Goal: Task Accomplishment & Management: Manage account settings

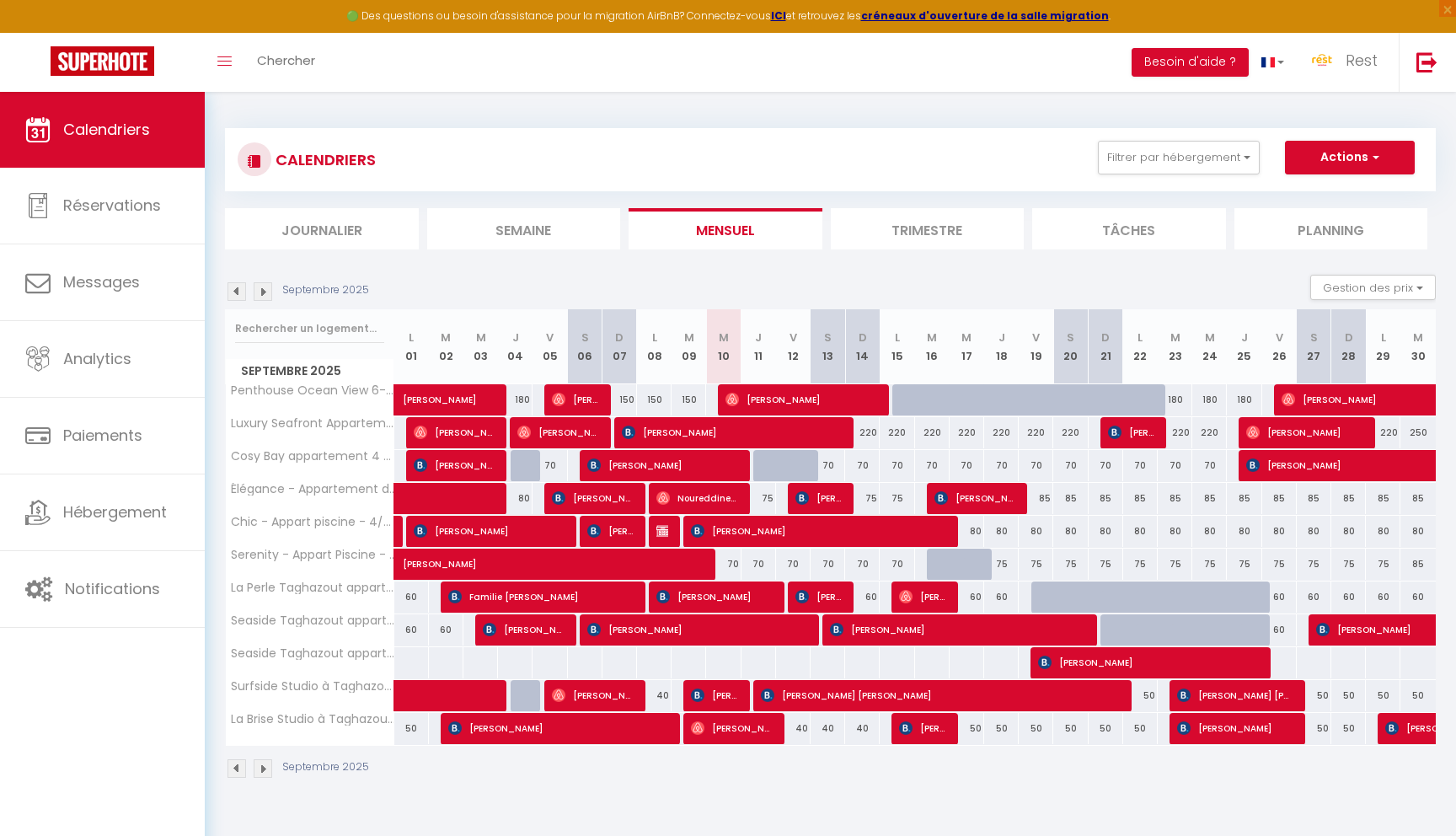
click at [259, 306] on div "Septembre 2025 Gestion des prix Nb Nuits minimum Règles Disponibilité" at bounding box center [829, 291] width 1211 height 35
click at [260, 295] on img at bounding box center [262, 291] width 19 height 19
click at [262, 288] on img at bounding box center [262, 291] width 19 height 19
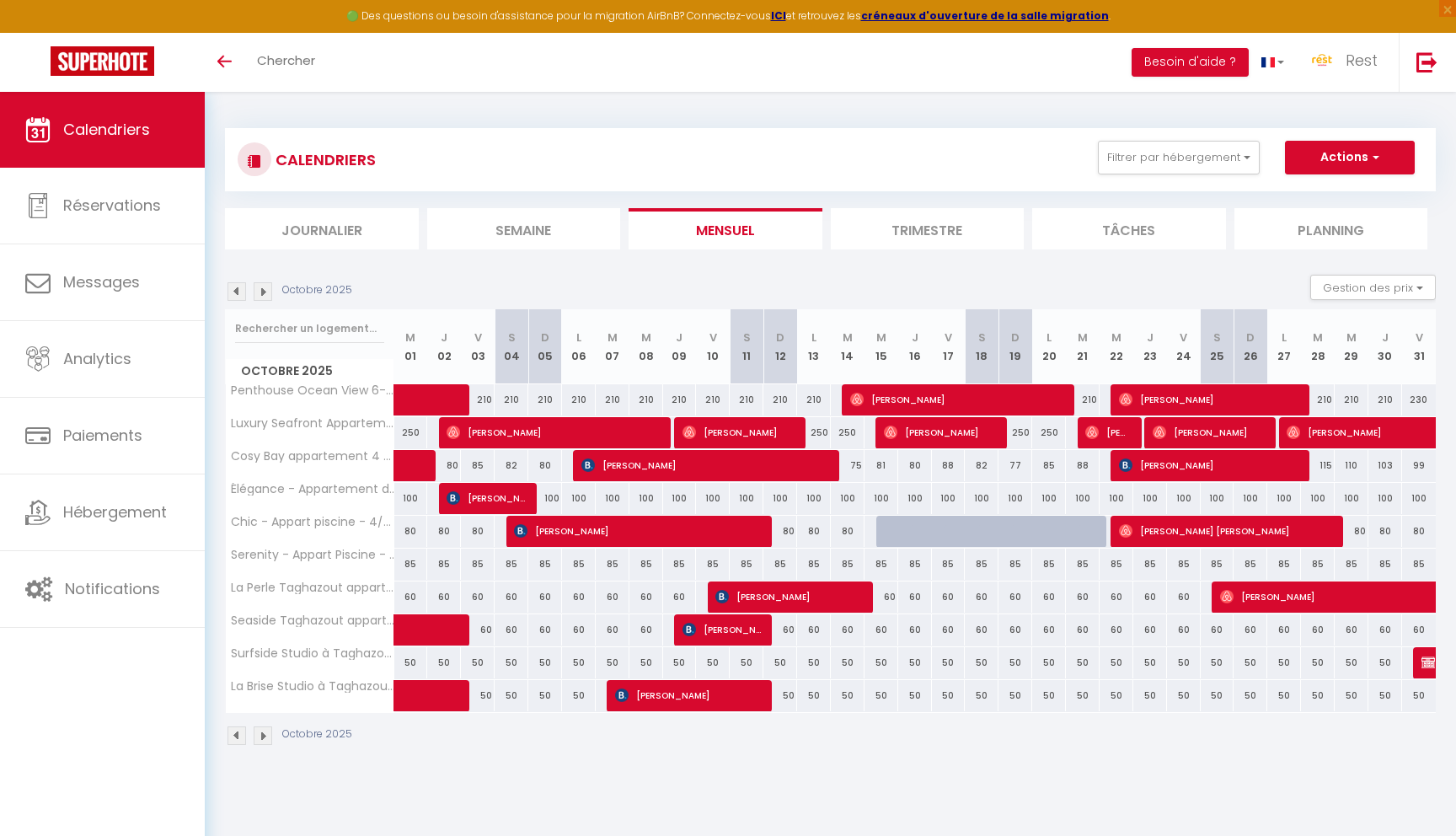
click at [550, 504] on div "100" at bounding box center [545, 498] width 34 height 31
type input "100"
type input "Dim 05 Octobre 2025"
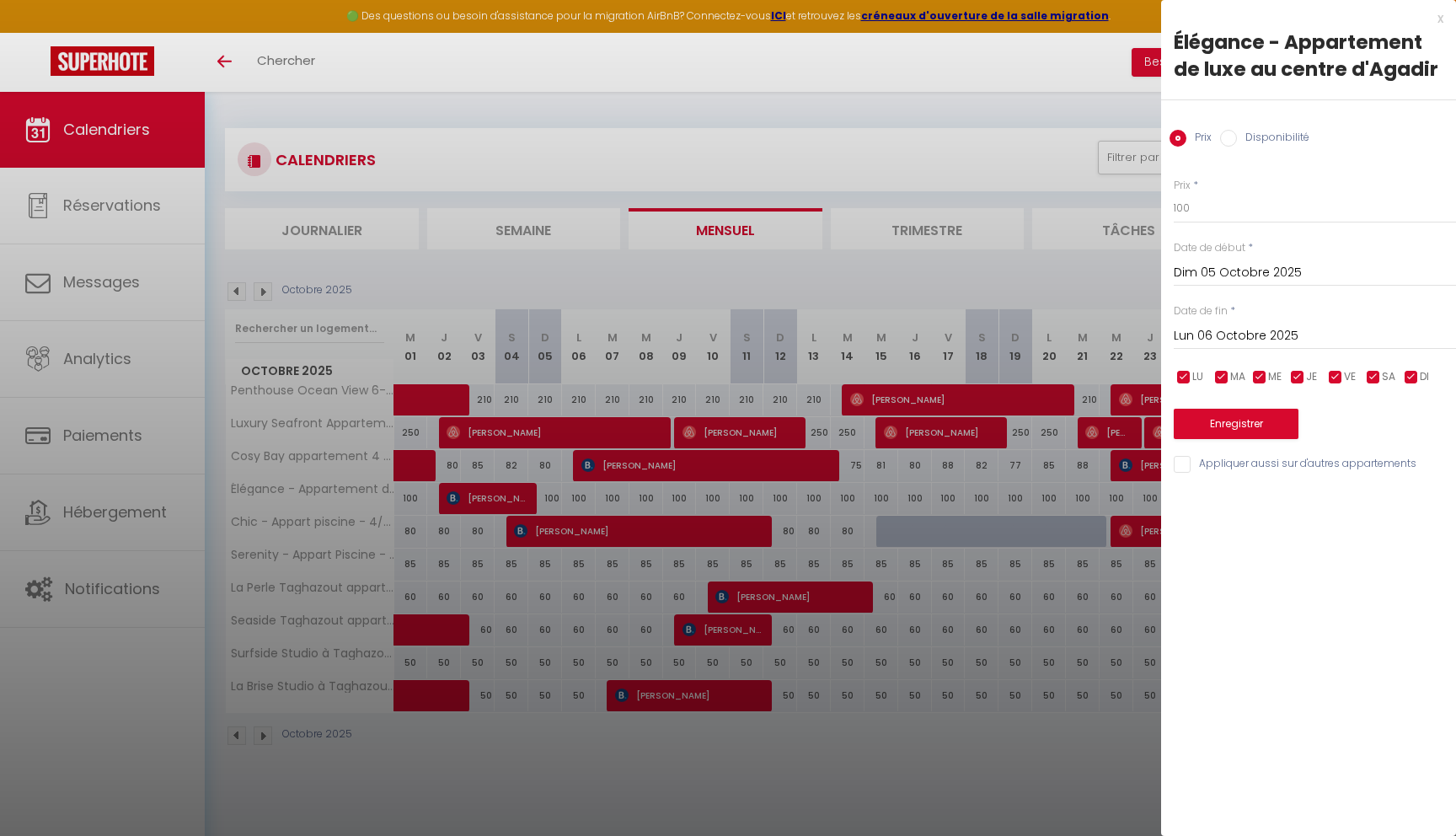
click at [1356, 339] on input "Lun 06 Octobre 2025" at bounding box center [1314, 336] width 282 height 22
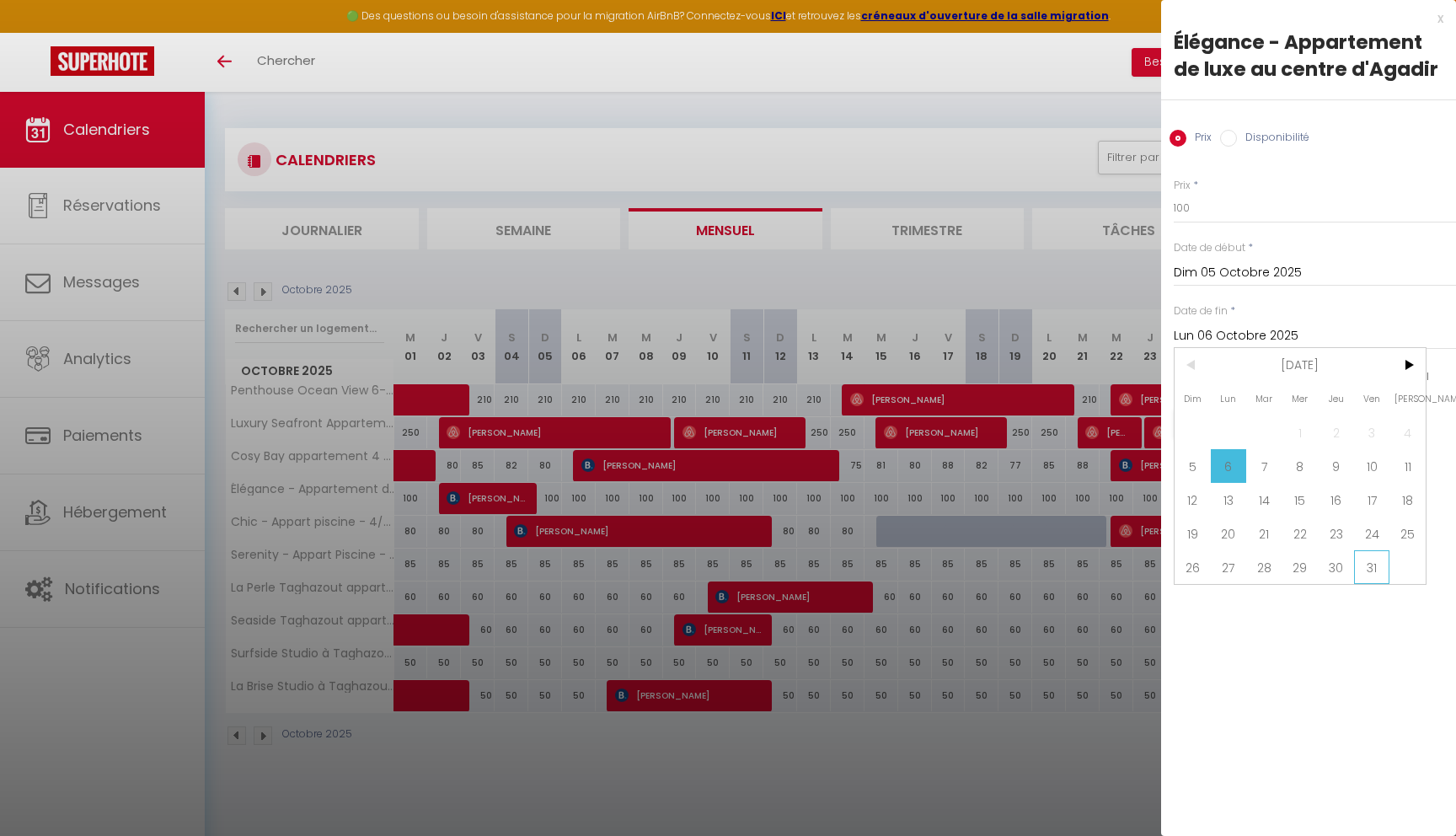
click at [1364, 568] on span "31" at bounding box center [1372, 567] width 36 height 34
type input "Ven 31 Octobre 2025"
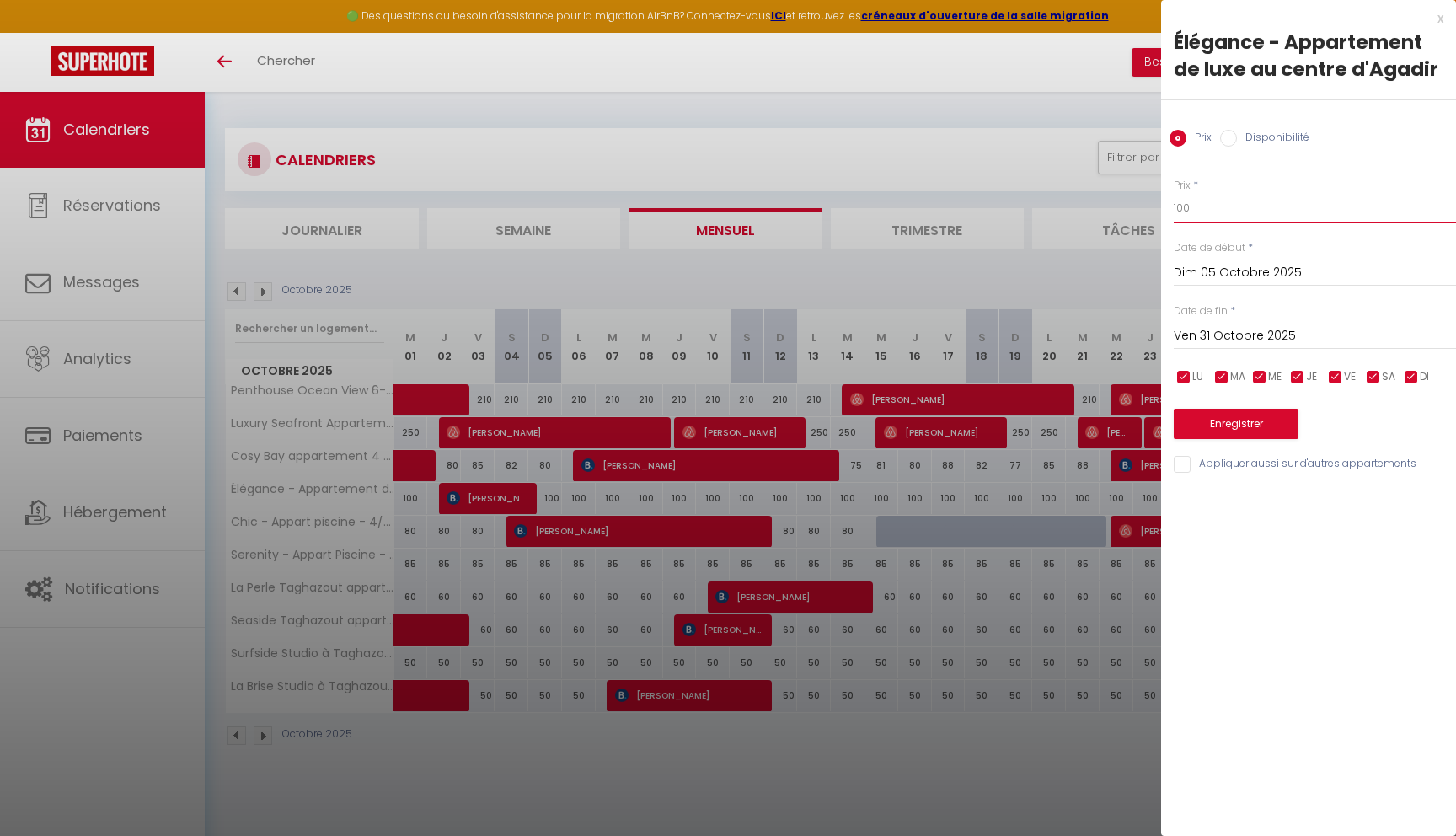
click at [1210, 216] on input "100" at bounding box center [1314, 208] width 282 height 30
type input "80"
click at [1238, 437] on button "Enregistrer" at bounding box center [1235, 424] width 125 height 30
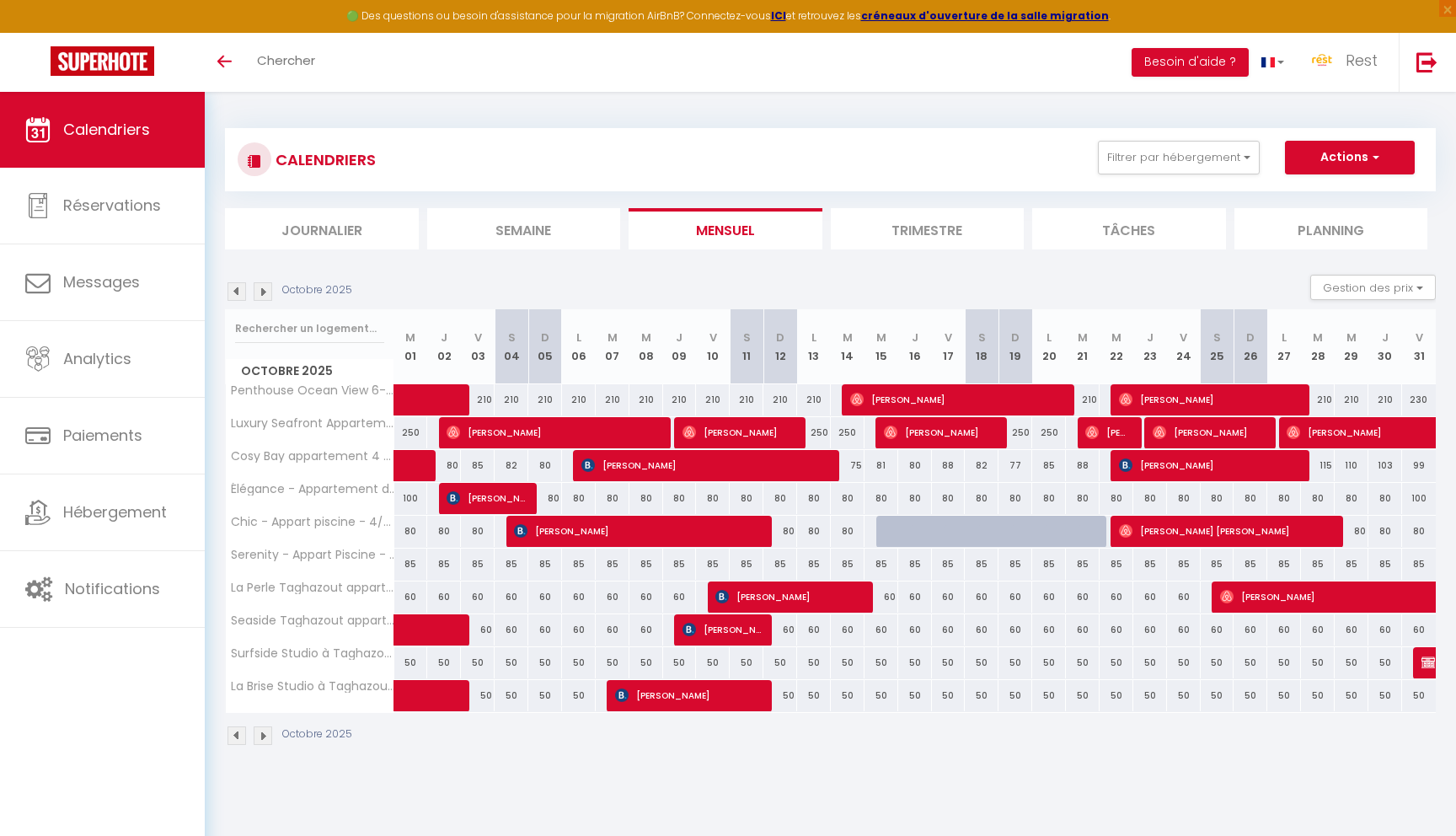
click at [856, 468] on div "75" at bounding box center [848, 465] width 34 height 31
type input "75"
type input "Mar 14 Octobre 2025"
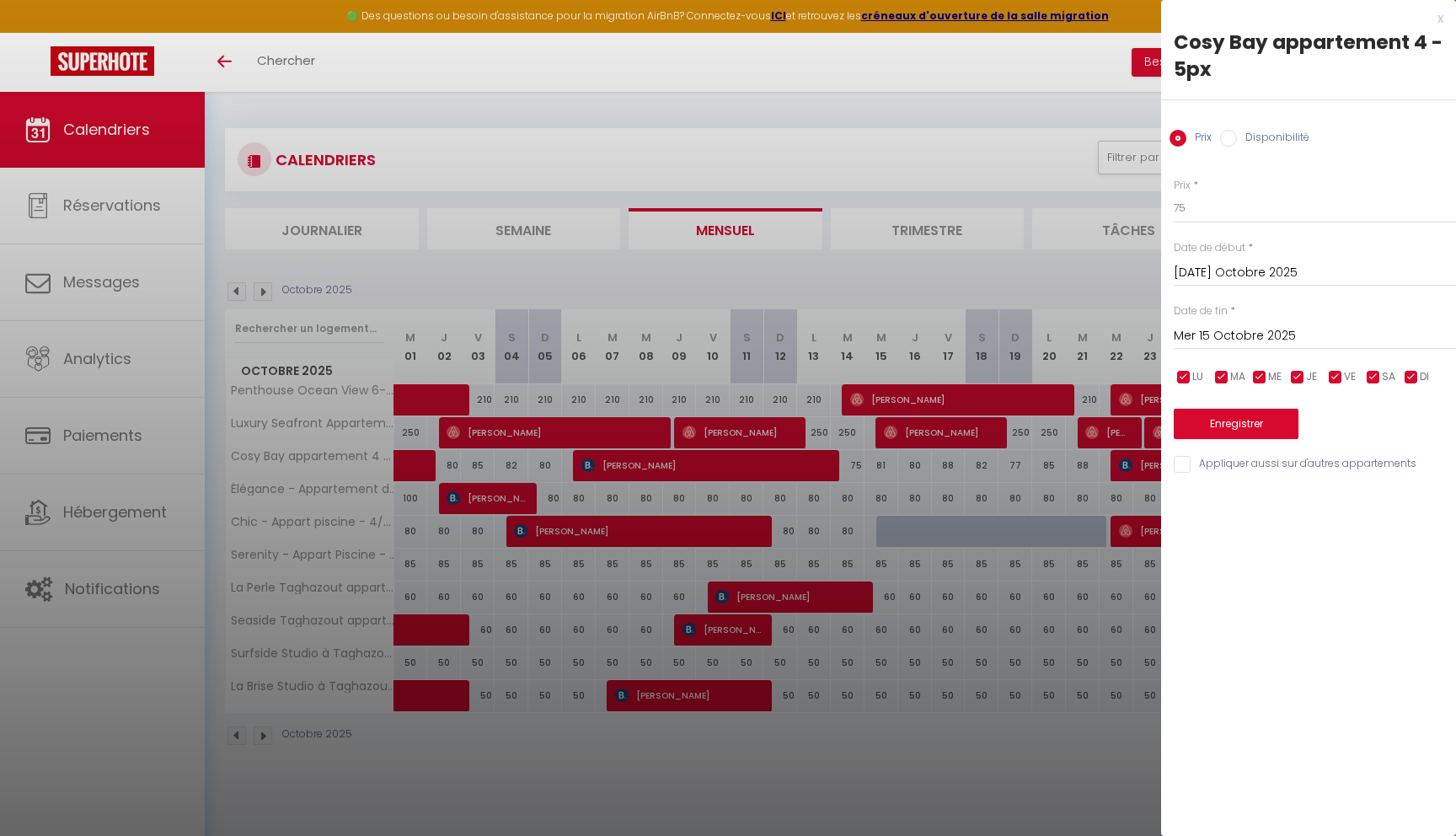
click at [1231, 327] on input "Mer 15 Octobre 2025" at bounding box center [1314, 336] width 282 height 22
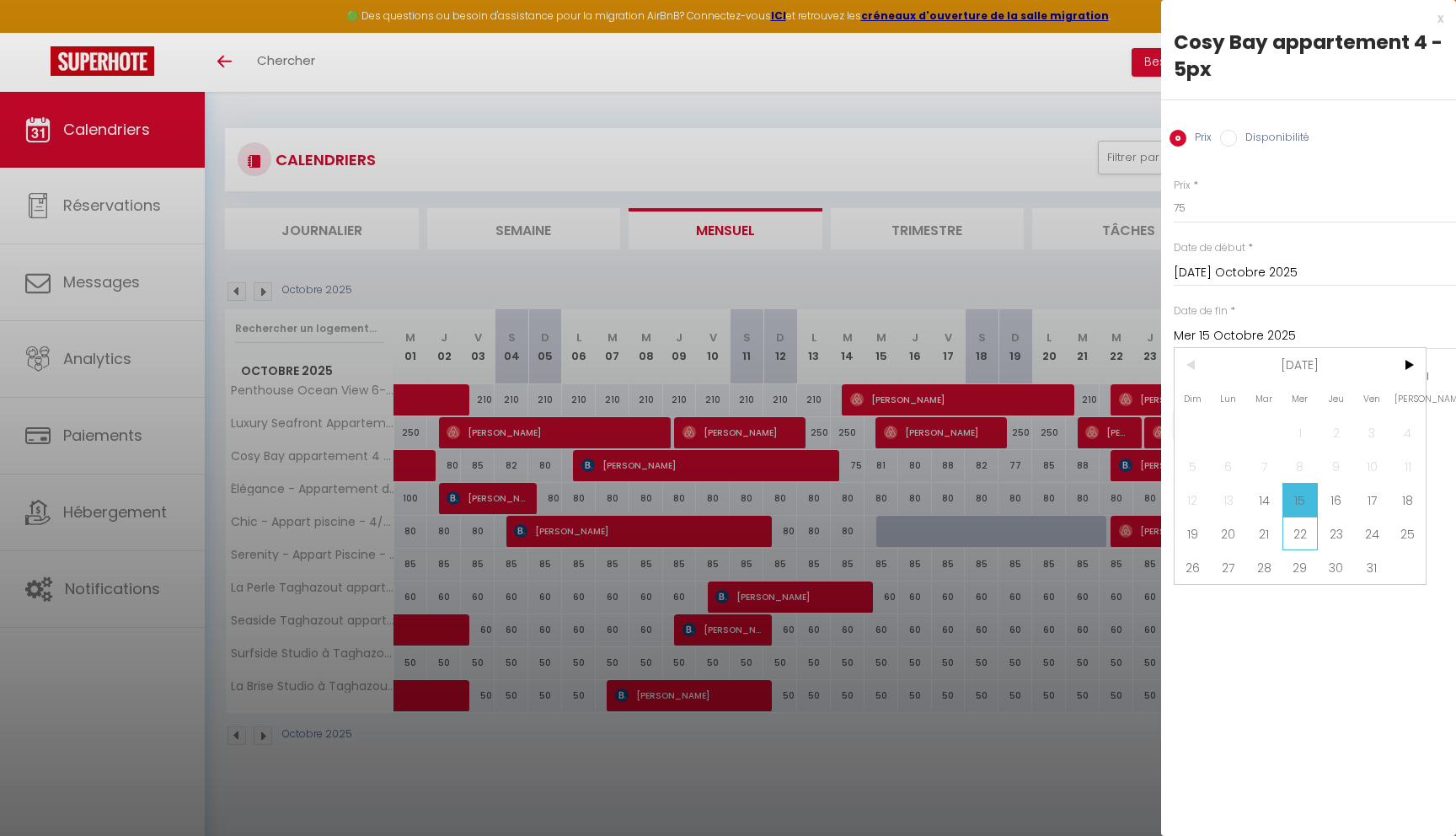
click at [1305, 536] on span "22" at bounding box center [1300, 534] width 36 height 34
type input "Mer 22 Octobre 2025"
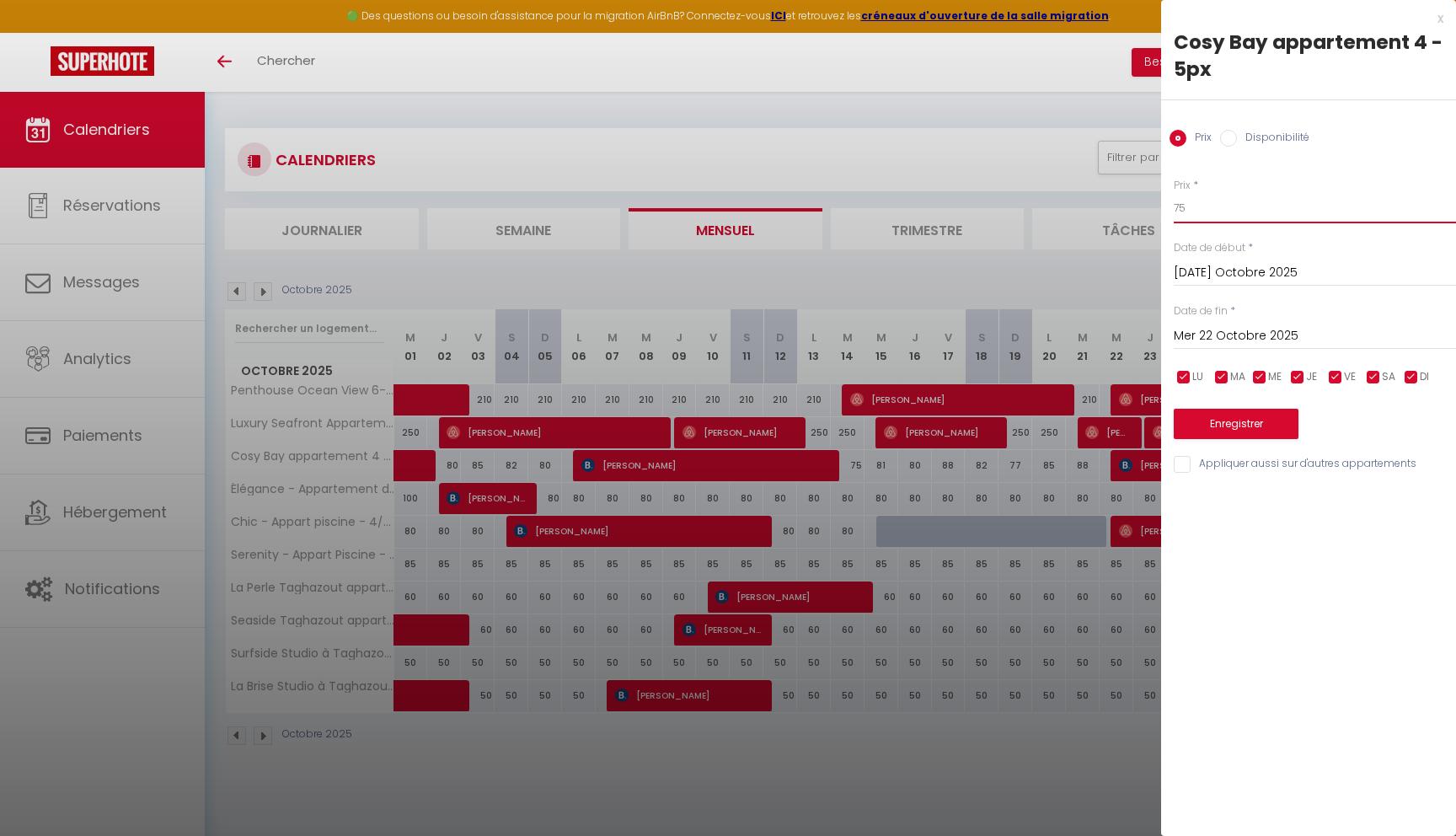
click at [1208, 218] on input "75" at bounding box center [1314, 208] width 282 height 30
type input "80"
click at [1264, 419] on button "Enregistrer" at bounding box center [1235, 424] width 125 height 30
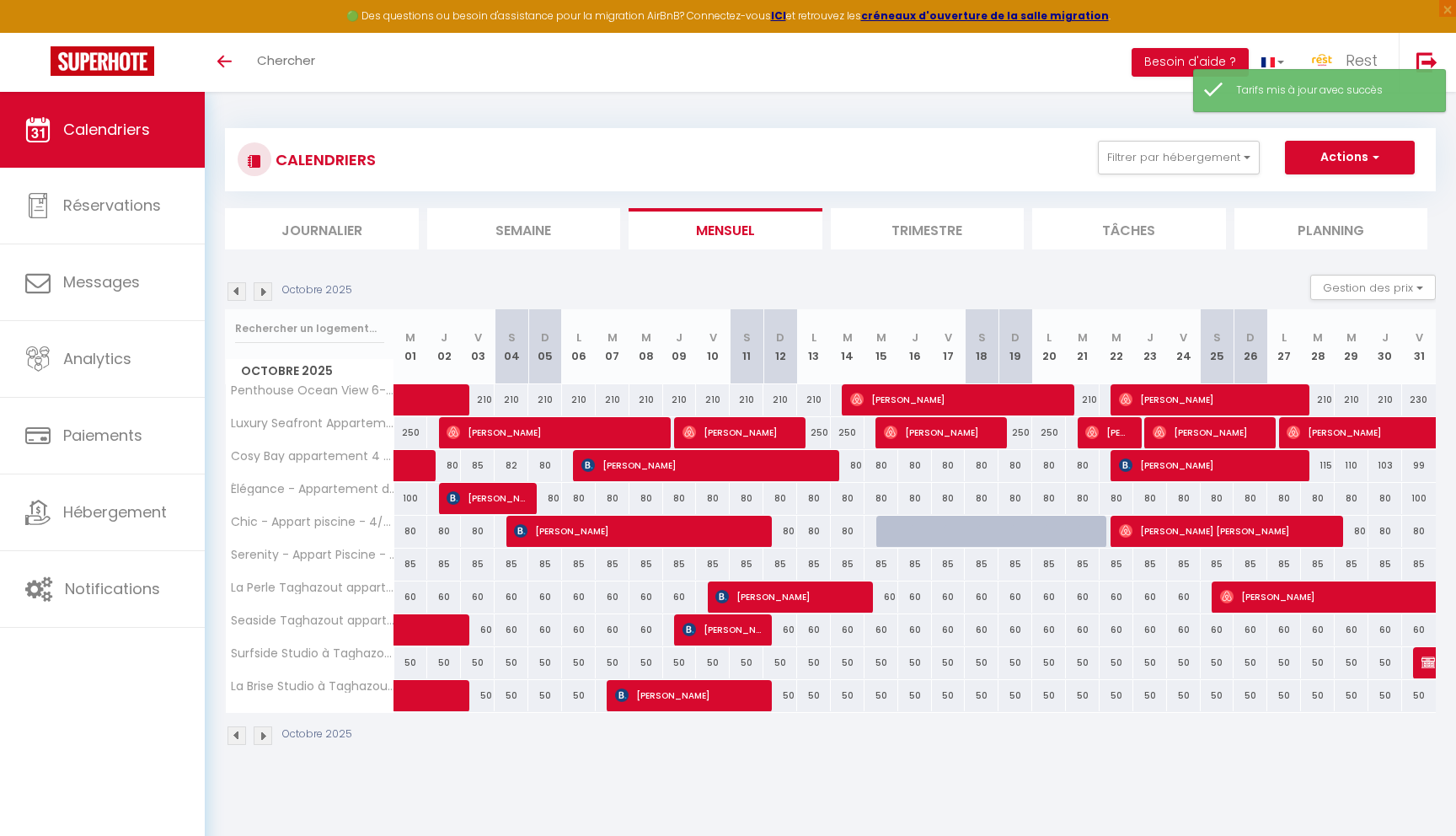
click at [1319, 458] on div "115" at bounding box center [1318, 465] width 34 height 31
type input "115"
type input "Mar 28 Octobre 2025"
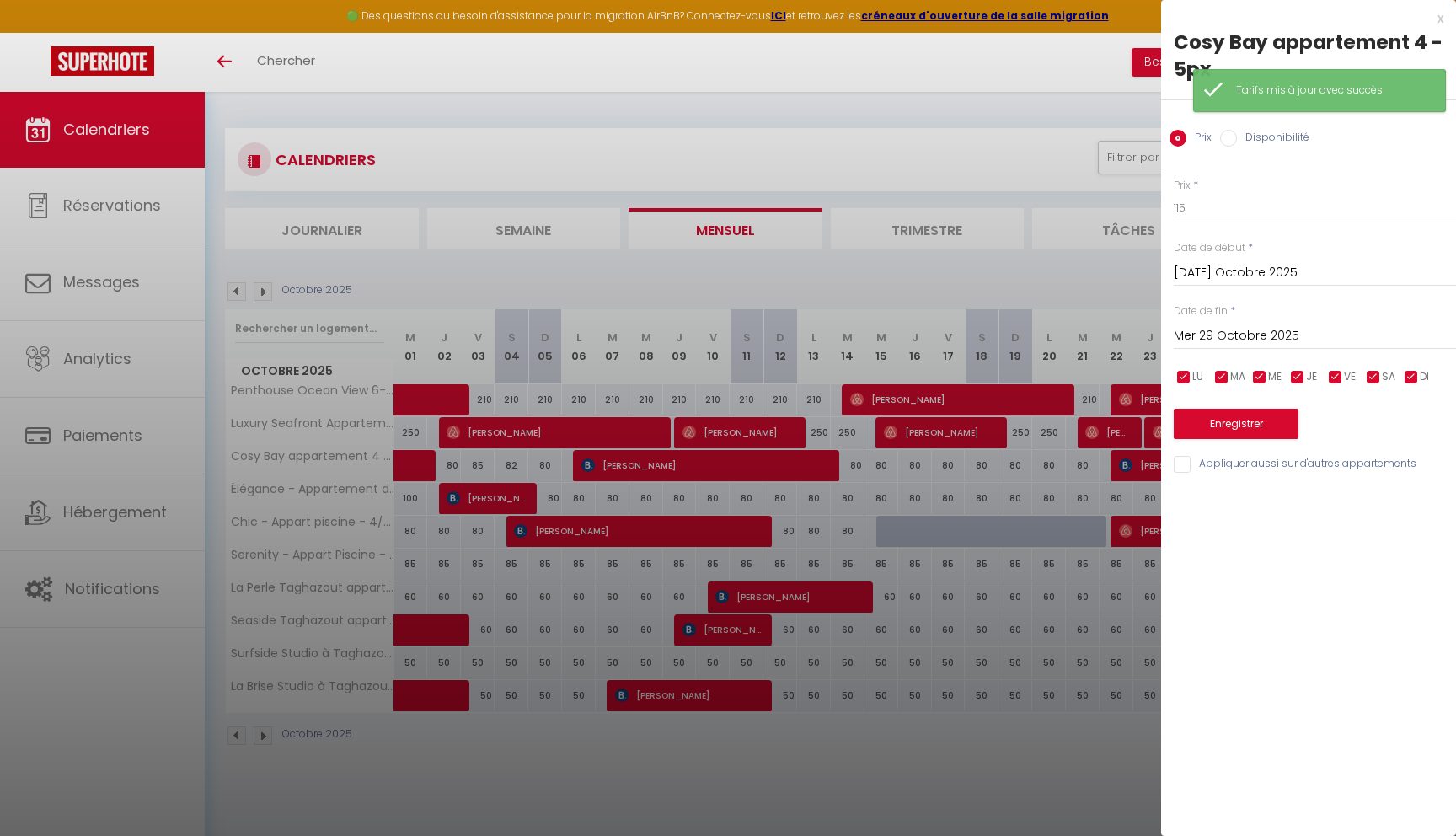
click at [1335, 336] on input "Mer 29 Octobre 2025" at bounding box center [1314, 336] width 282 height 22
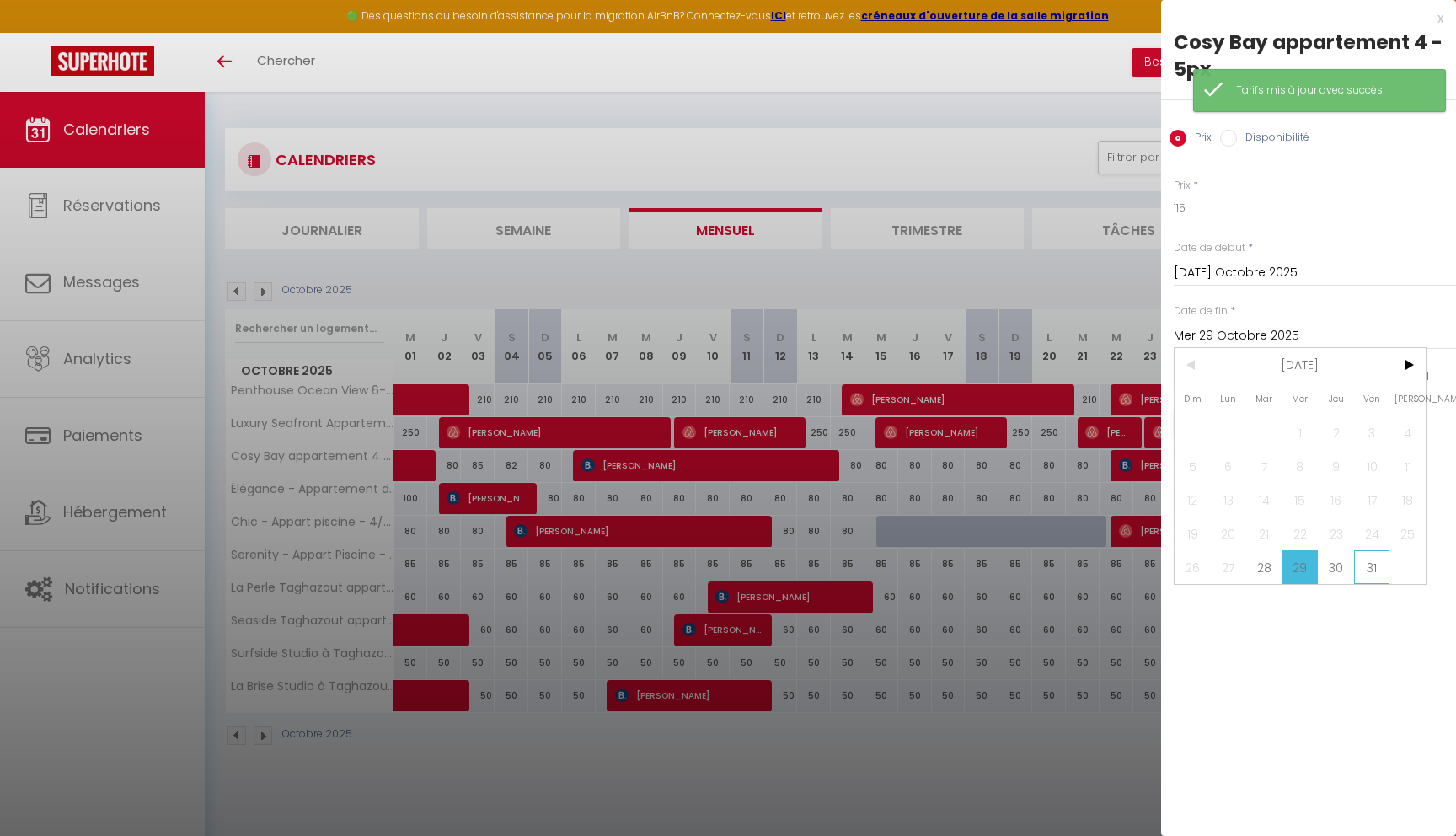
click at [1382, 566] on span "31" at bounding box center [1372, 567] width 36 height 34
type input "Ven 31 Octobre 2025"
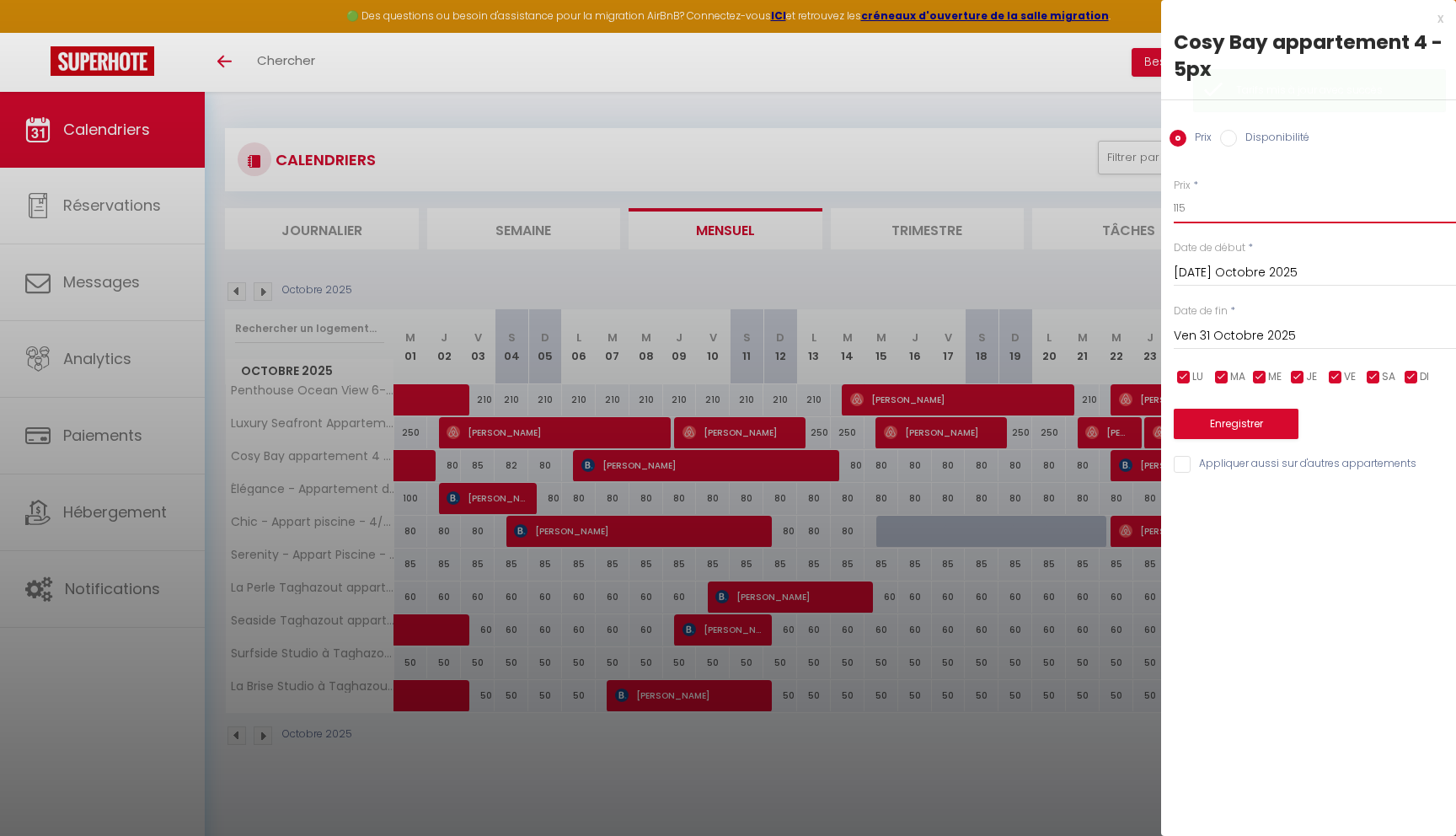
click at [1216, 217] on input "115" at bounding box center [1314, 208] width 282 height 30
type input "80"
click at [1240, 421] on button "Enregistrer" at bounding box center [1235, 424] width 125 height 30
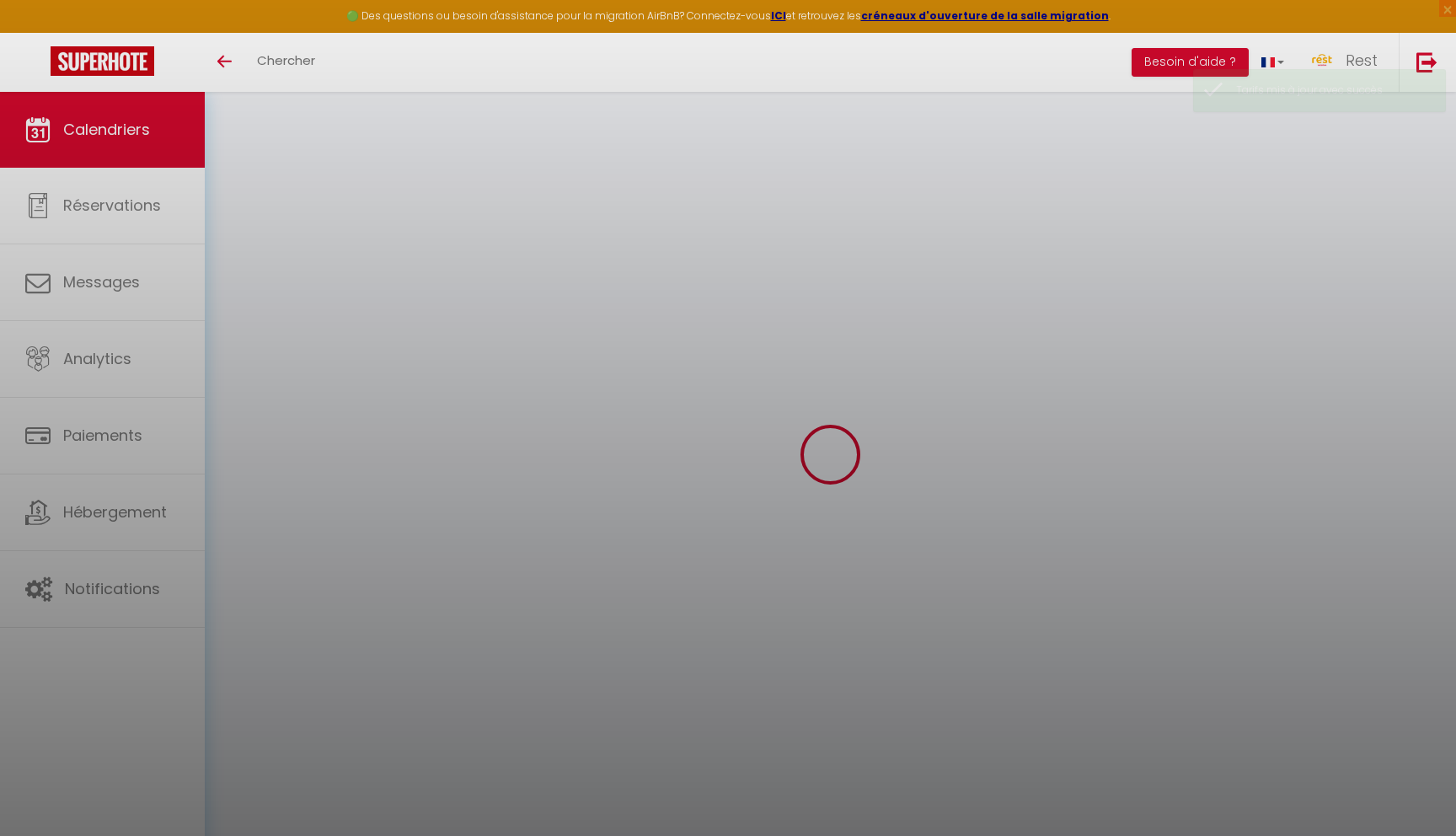
select select
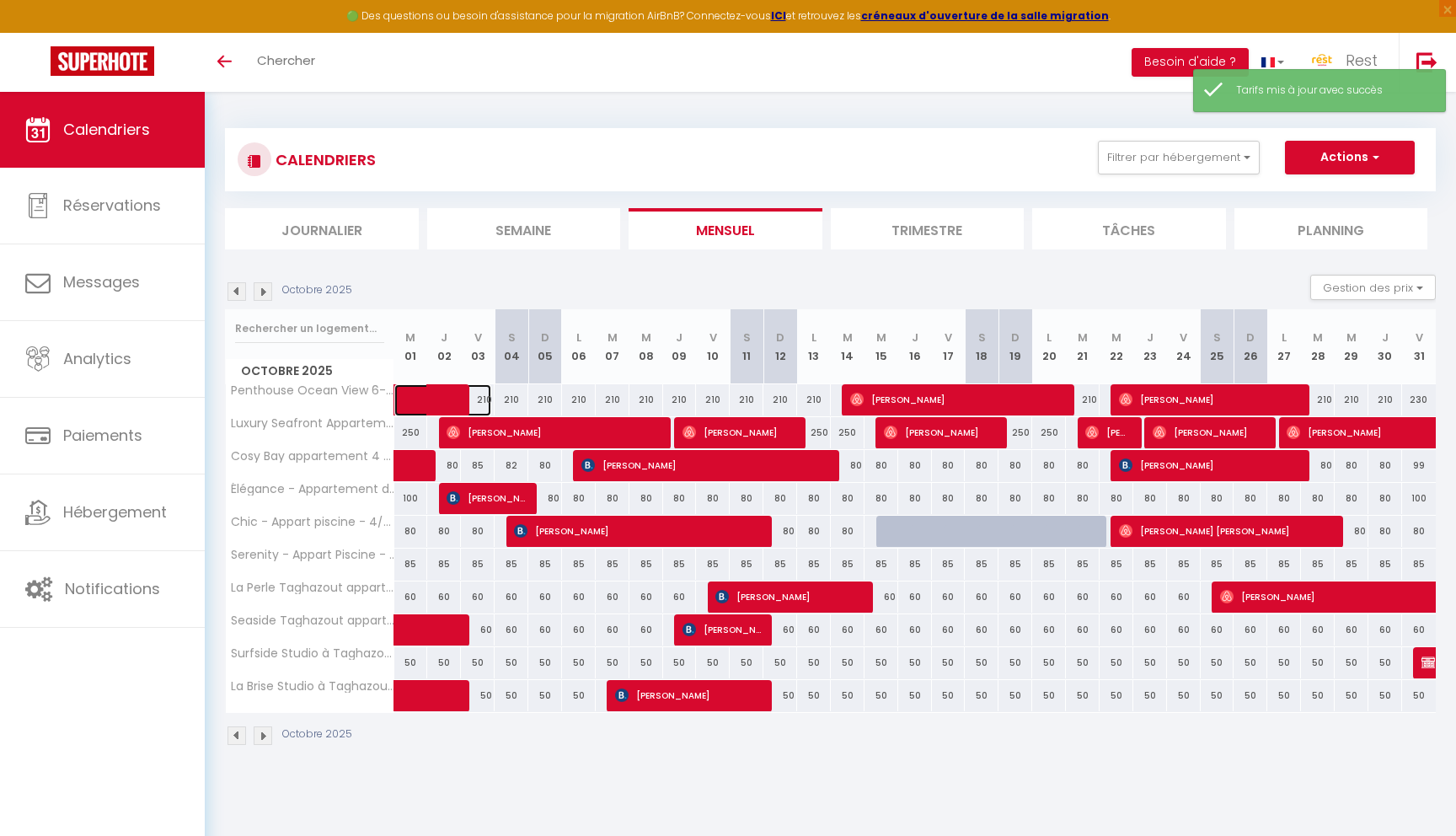
click at [490, 397] on span at bounding box center [453, 400] width 78 height 32
select select "OK"
select select "0"
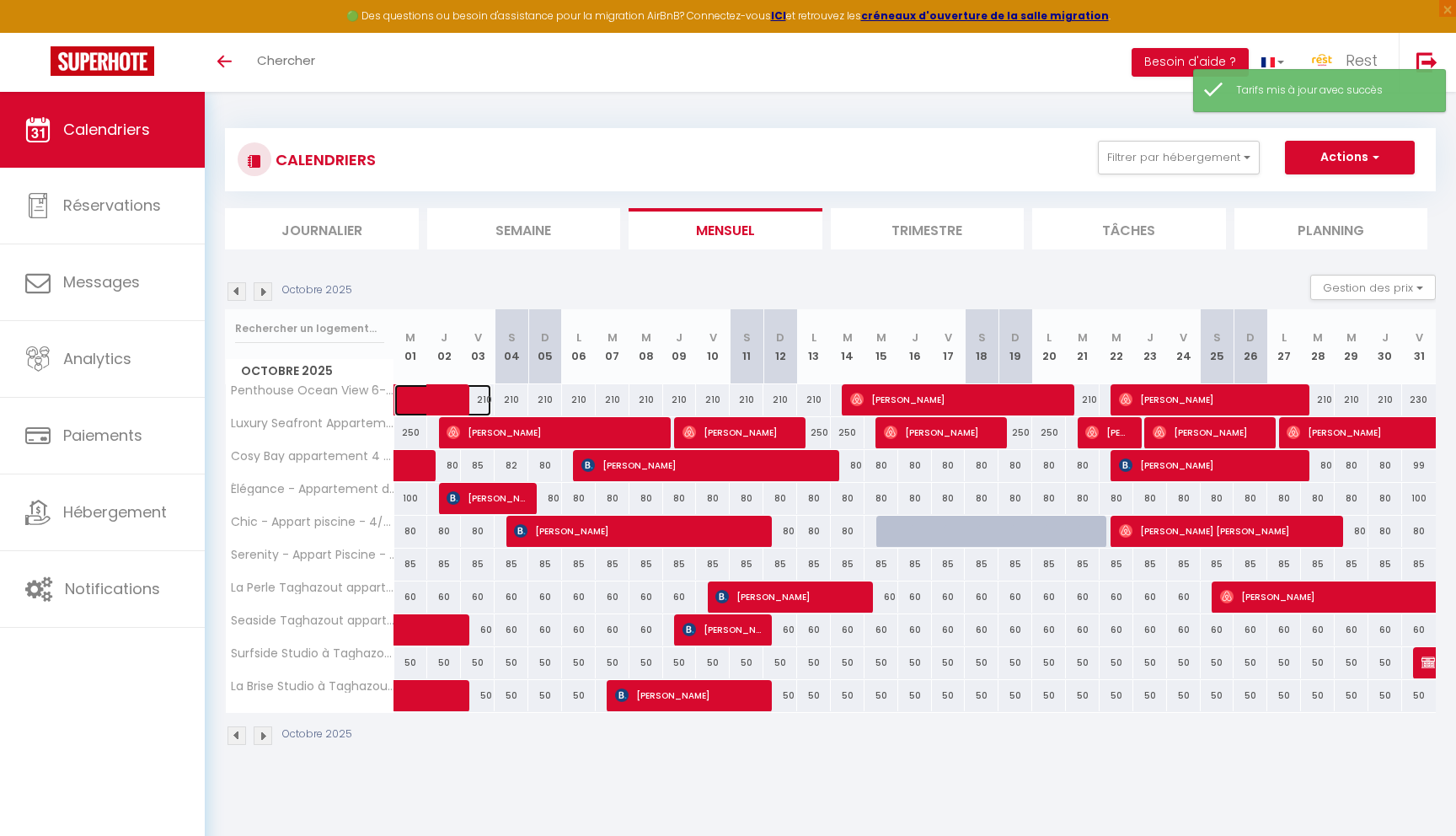
select select "1"
select select
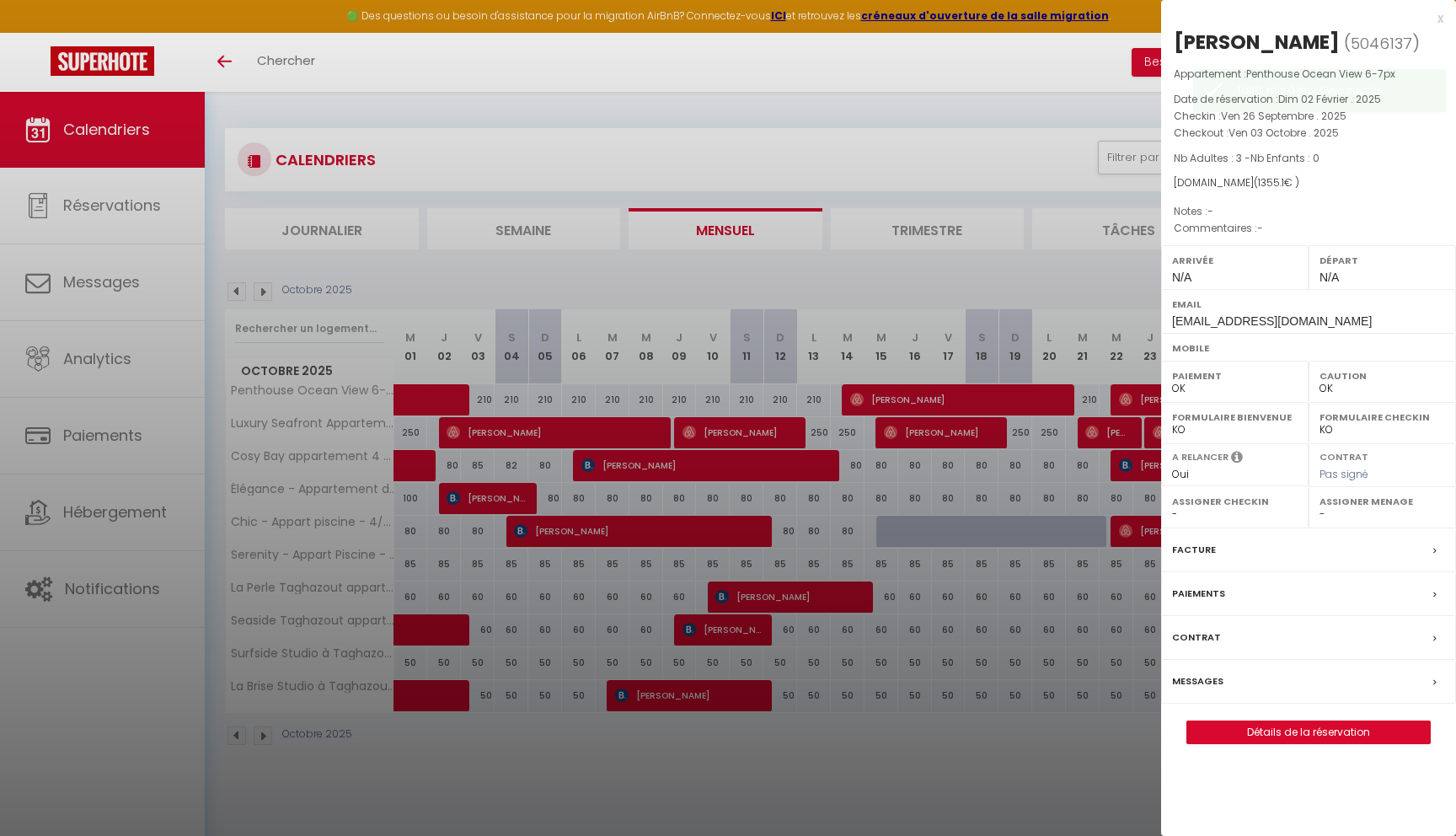
click at [969, 708] on div at bounding box center [728, 418] width 1456 height 836
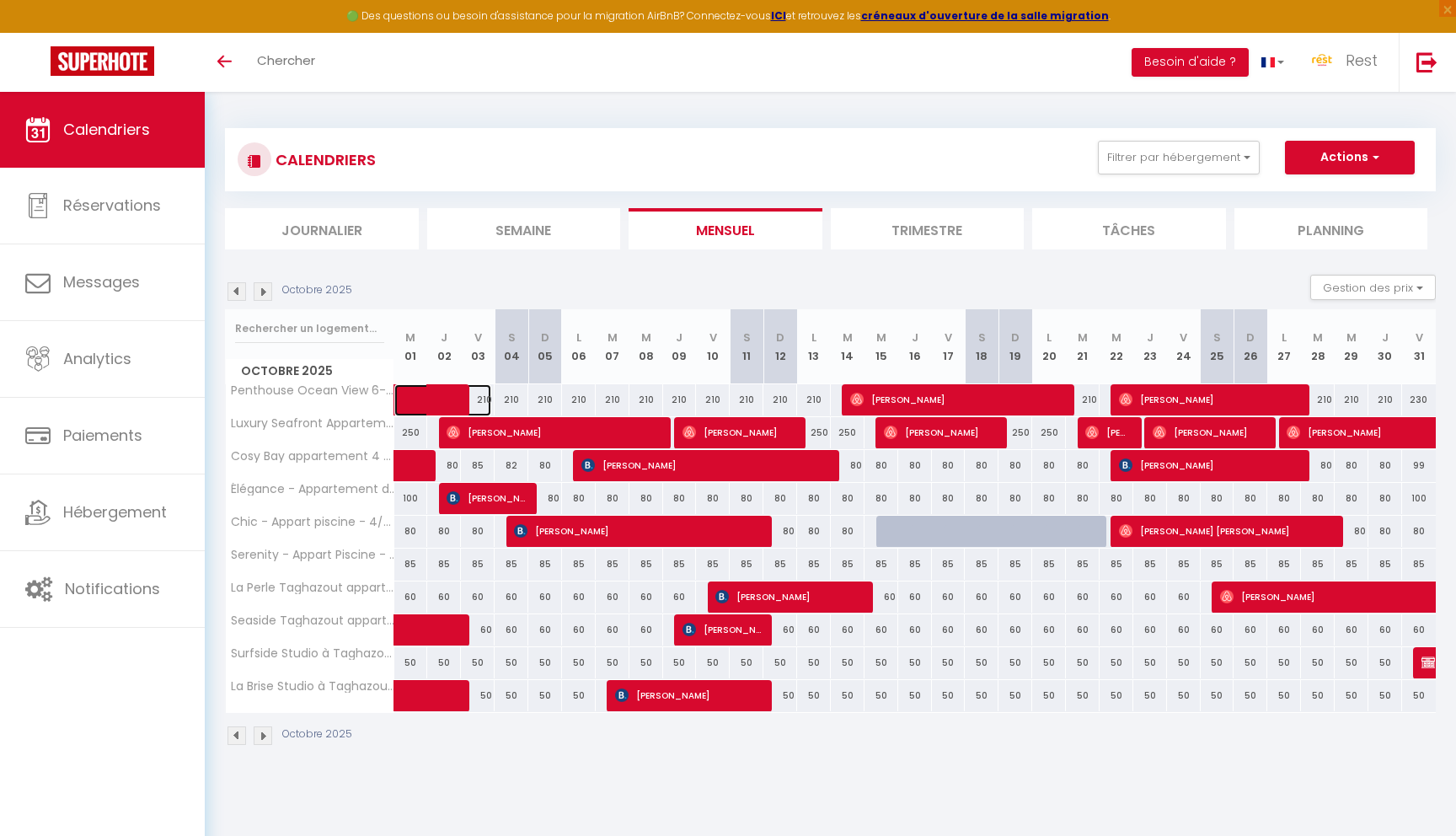
click at [482, 398] on span at bounding box center [453, 400] width 78 height 32
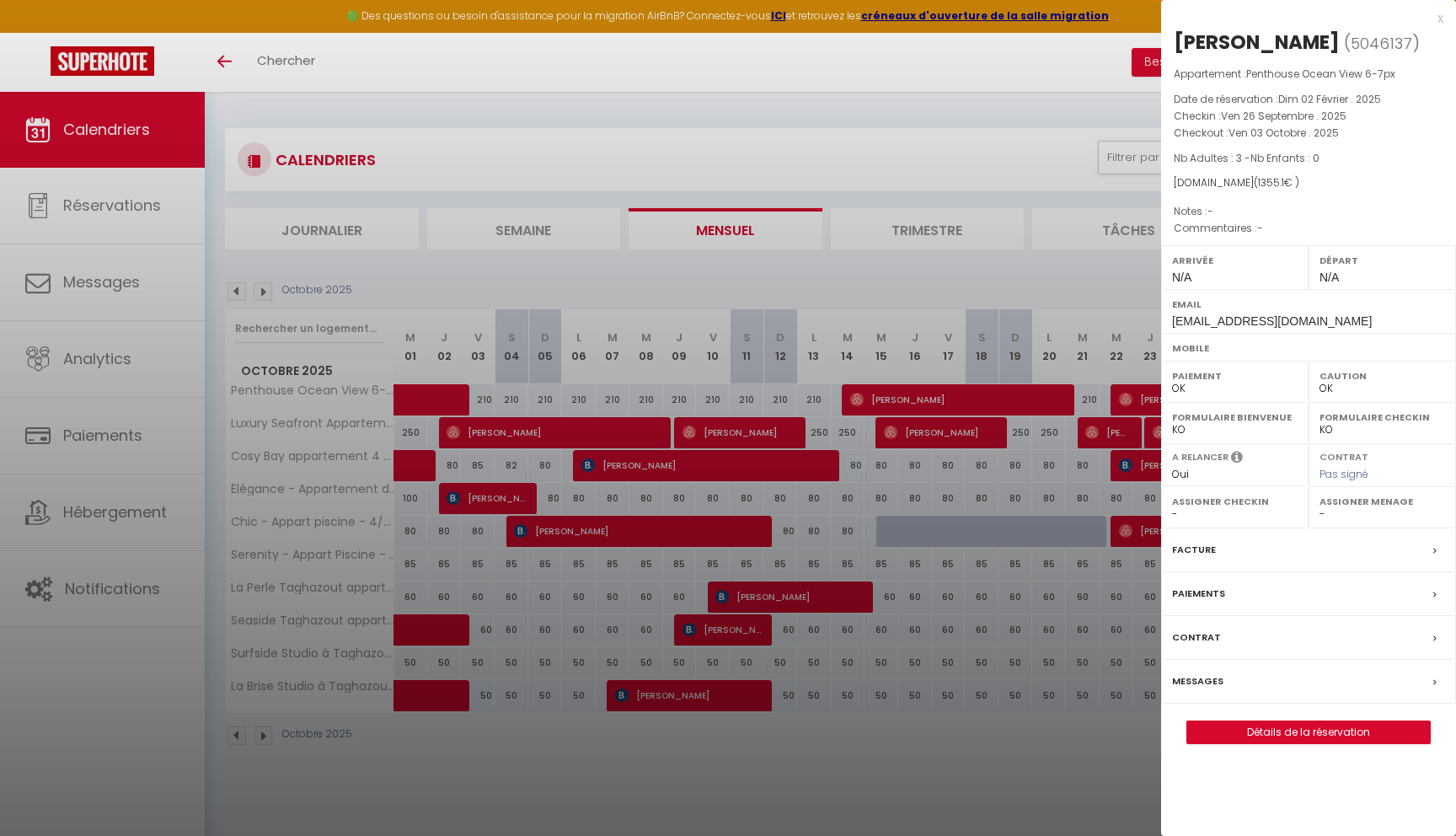
click at [492, 396] on div at bounding box center [728, 418] width 1456 height 836
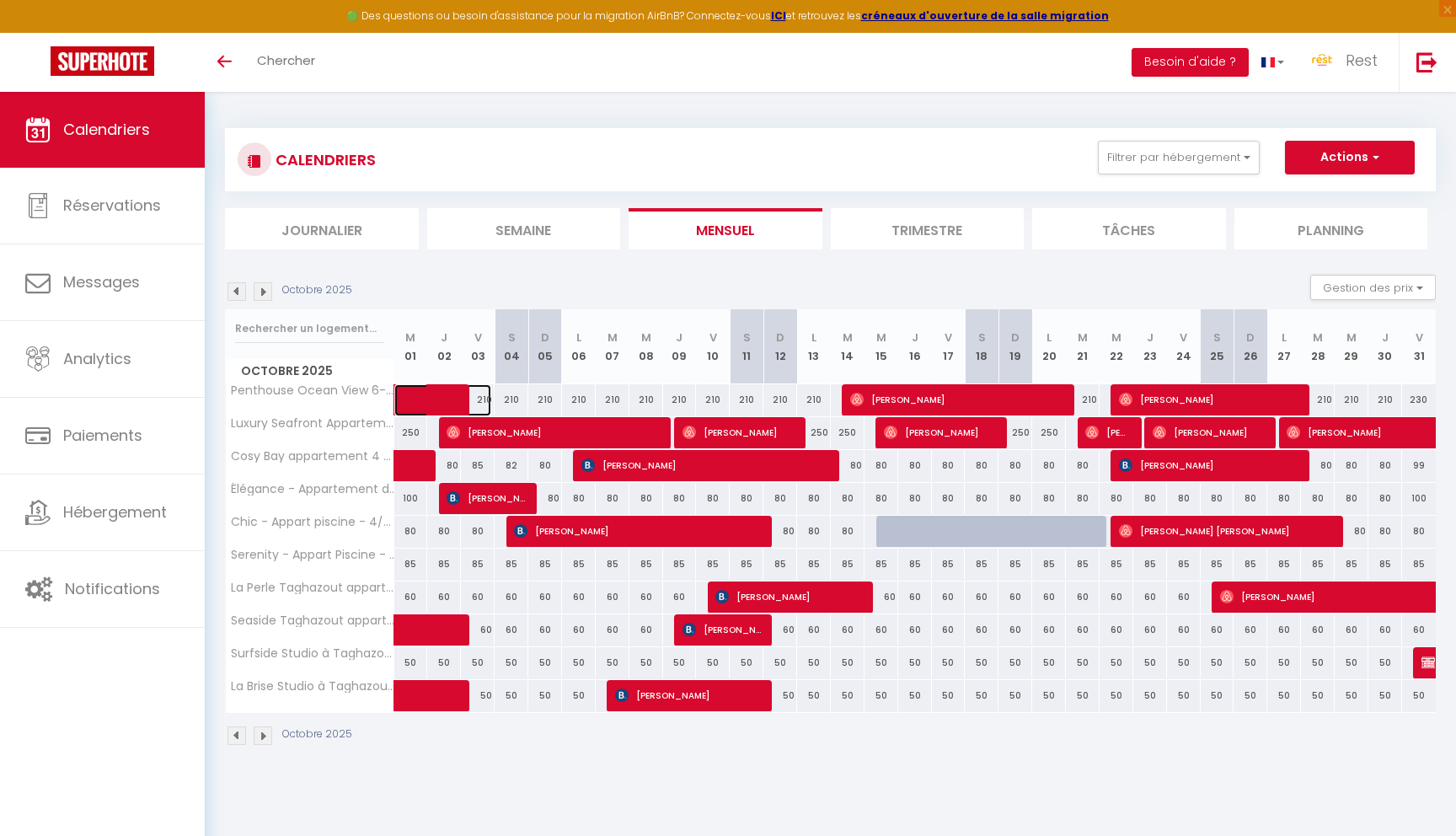
click at [489, 400] on span at bounding box center [453, 400] width 78 height 32
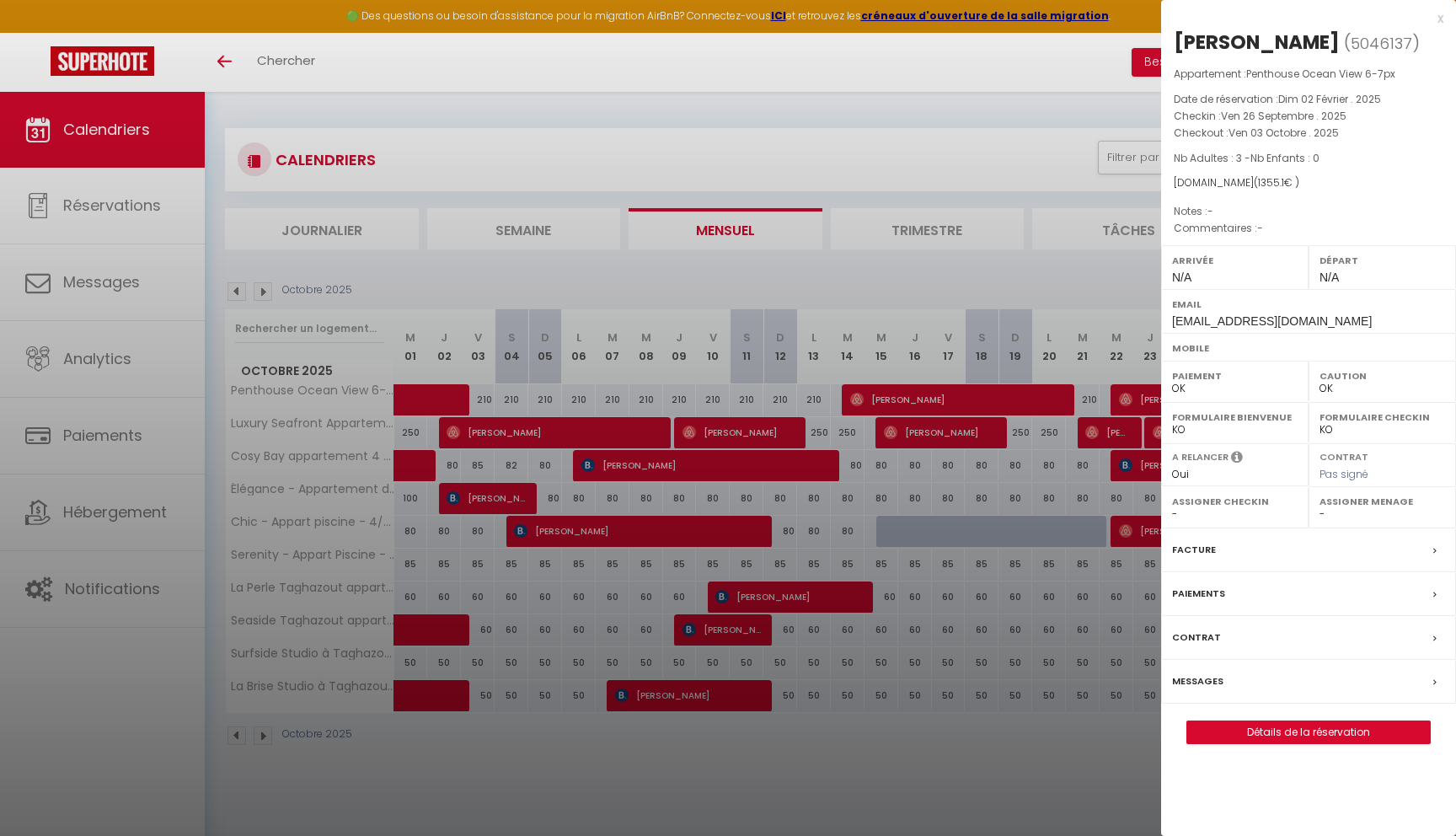
click at [507, 400] on div at bounding box center [728, 418] width 1456 height 836
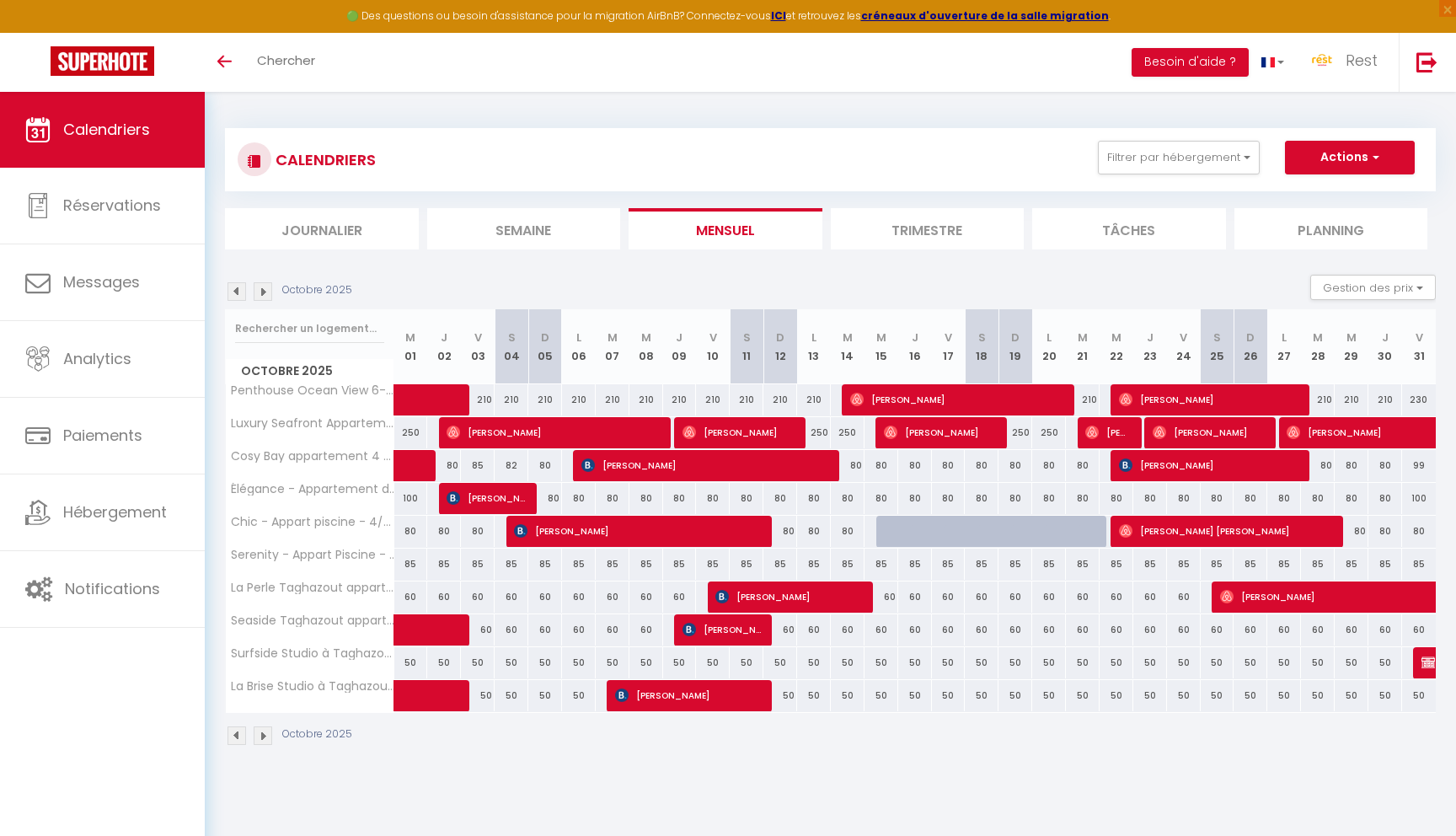
click at [507, 400] on div "210" at bounding box center [512, 399] width 34 height 31
type input "210"
type input "Sam 04 Octobre 2025"
type input "Dim 05 Octobre 2025"
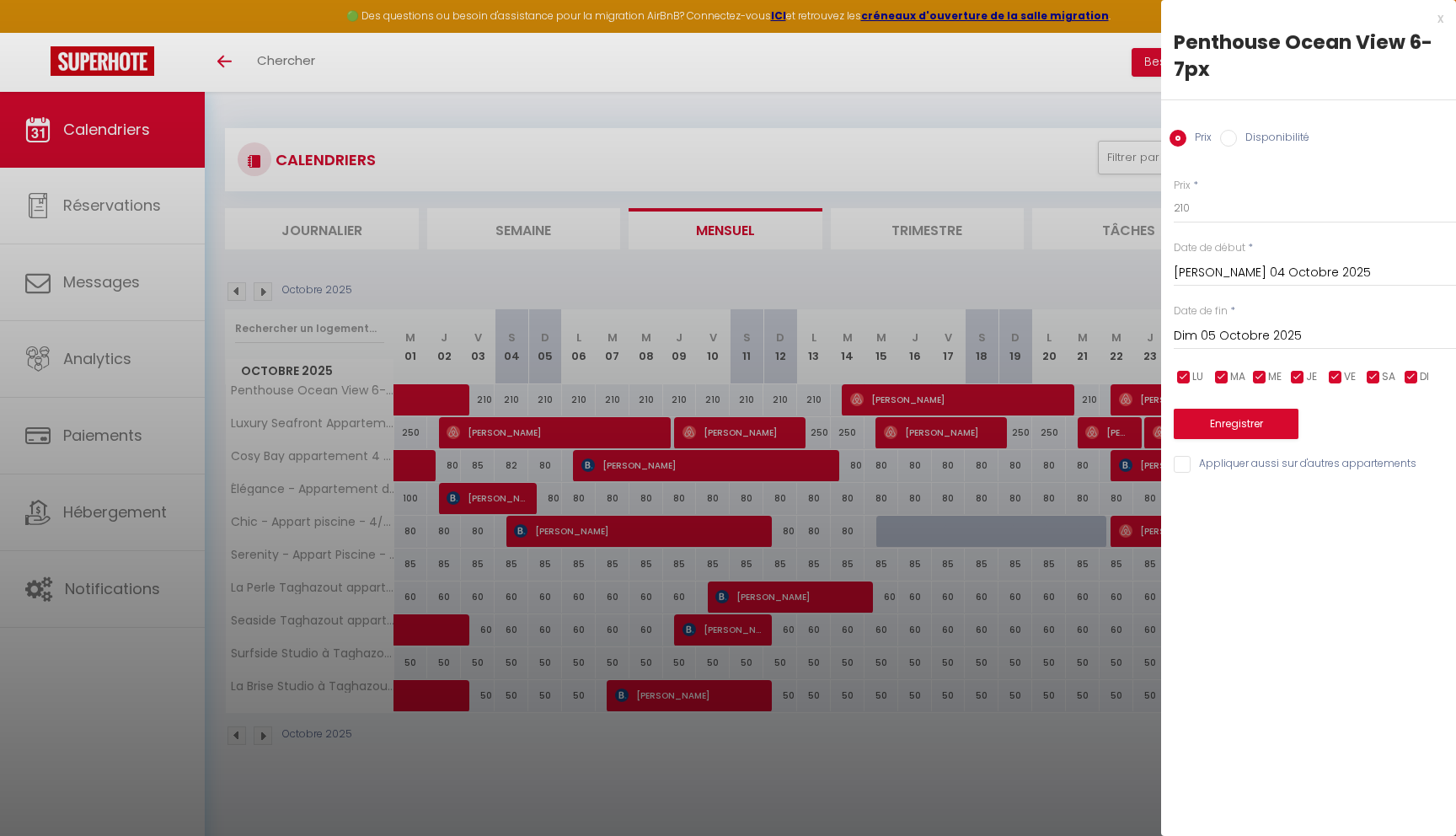
click at [1254, 273] on input "Sam 04 Octobre 2025" at bounding box center [1314, 273] width 282 height 22
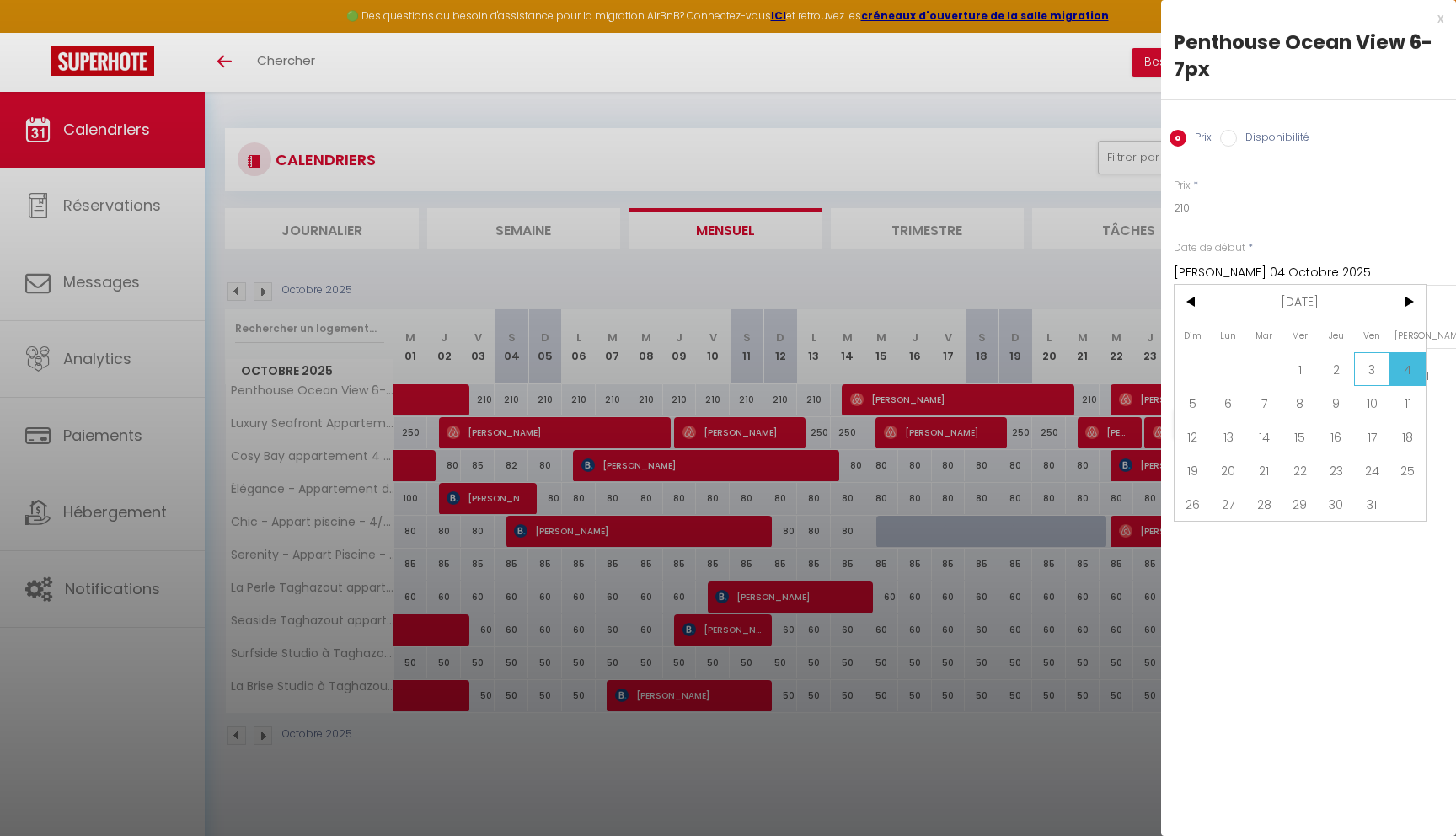
click at [1367, 366] on span "3" at bounding box center [1372, 369] width 36 height 34
type input "Ven 03 Octobre 2025"
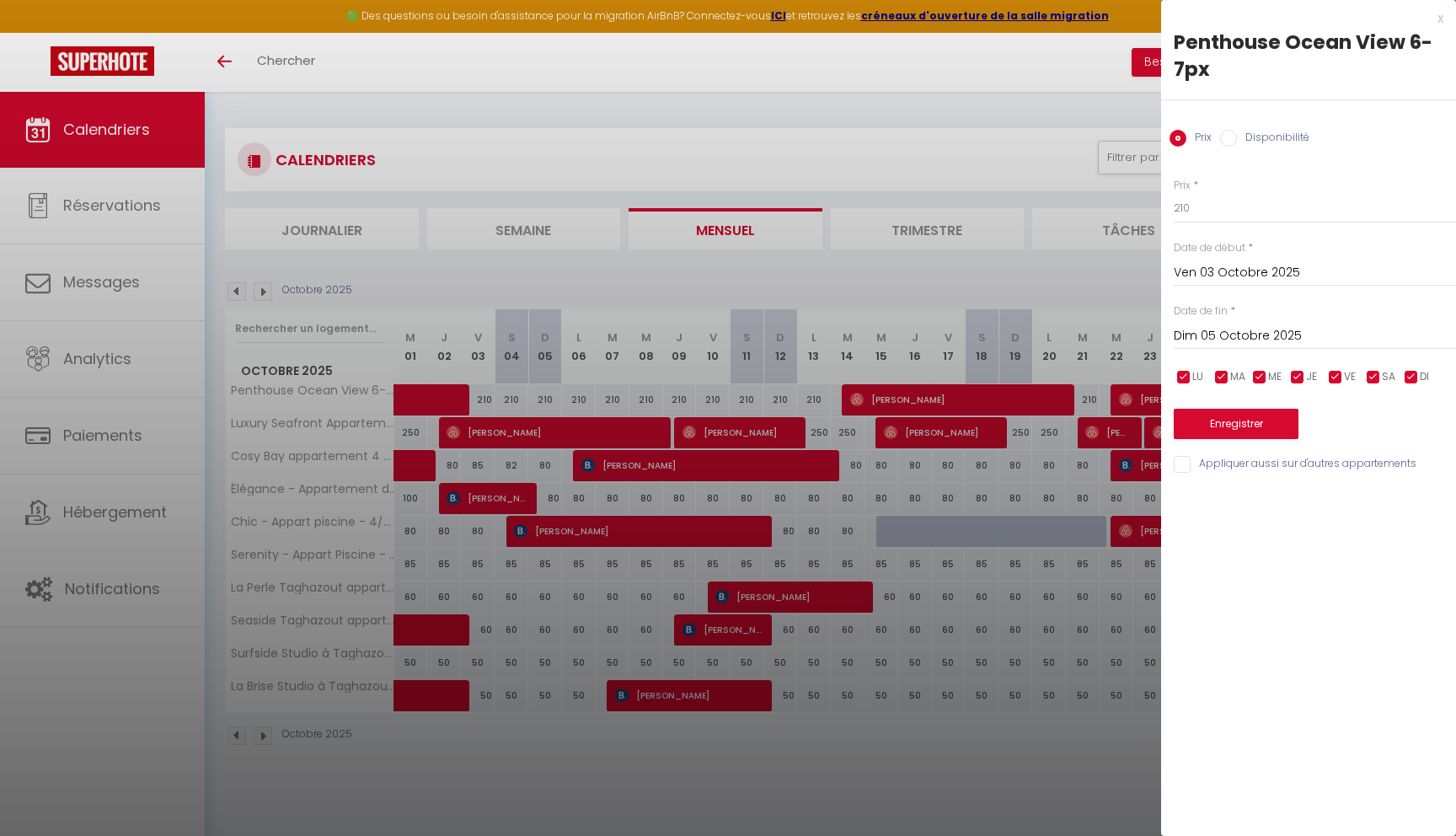
click at [1300, 334] on input "Dim 05 Octobre 2025" at bounding box center [1314, 336] width 282 height 22
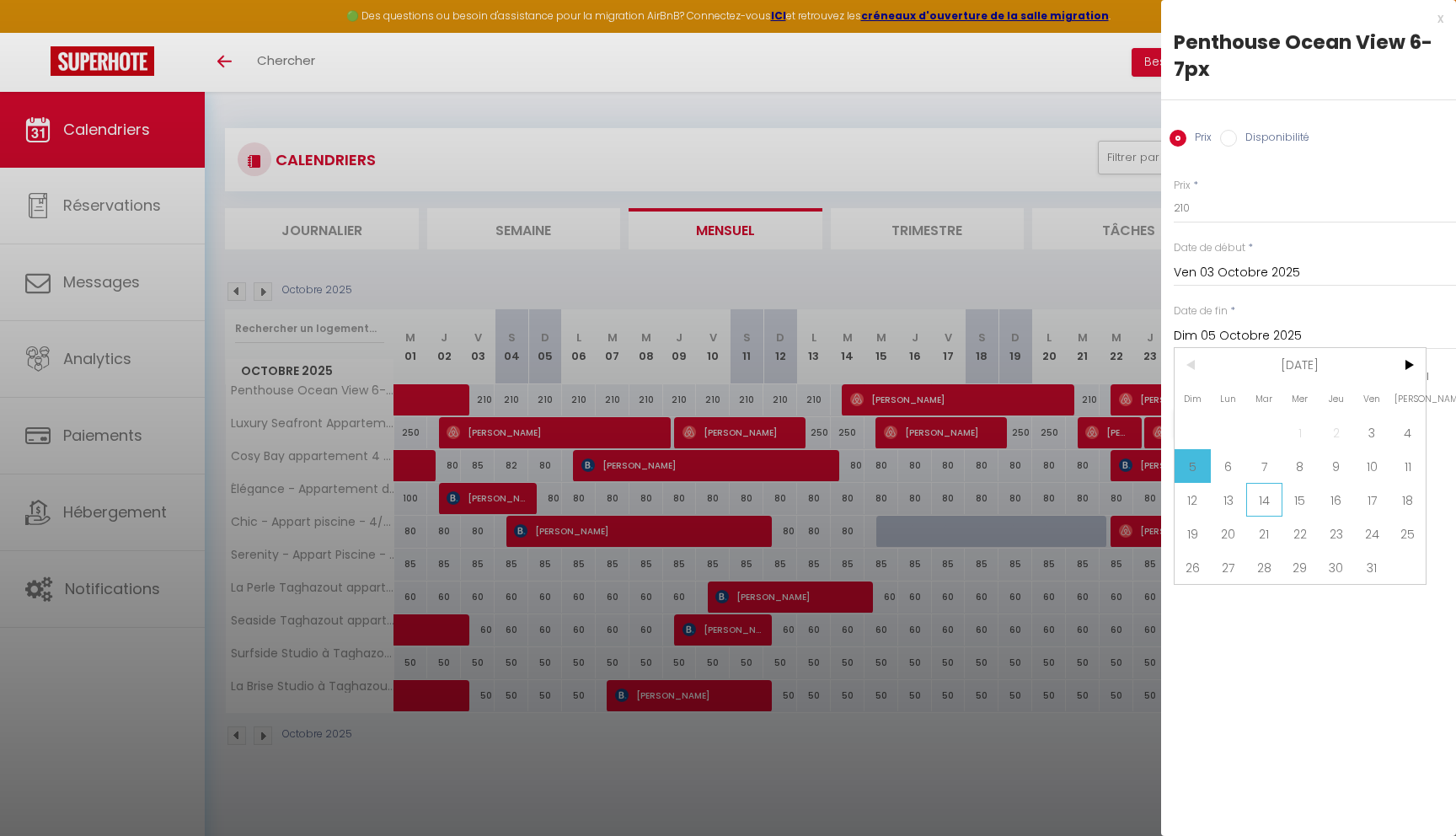
click at [1266, 504] on span "14" at bounding box center [1264, 500] width 36 height 34
type input "Mar 14 Octobre 2025"
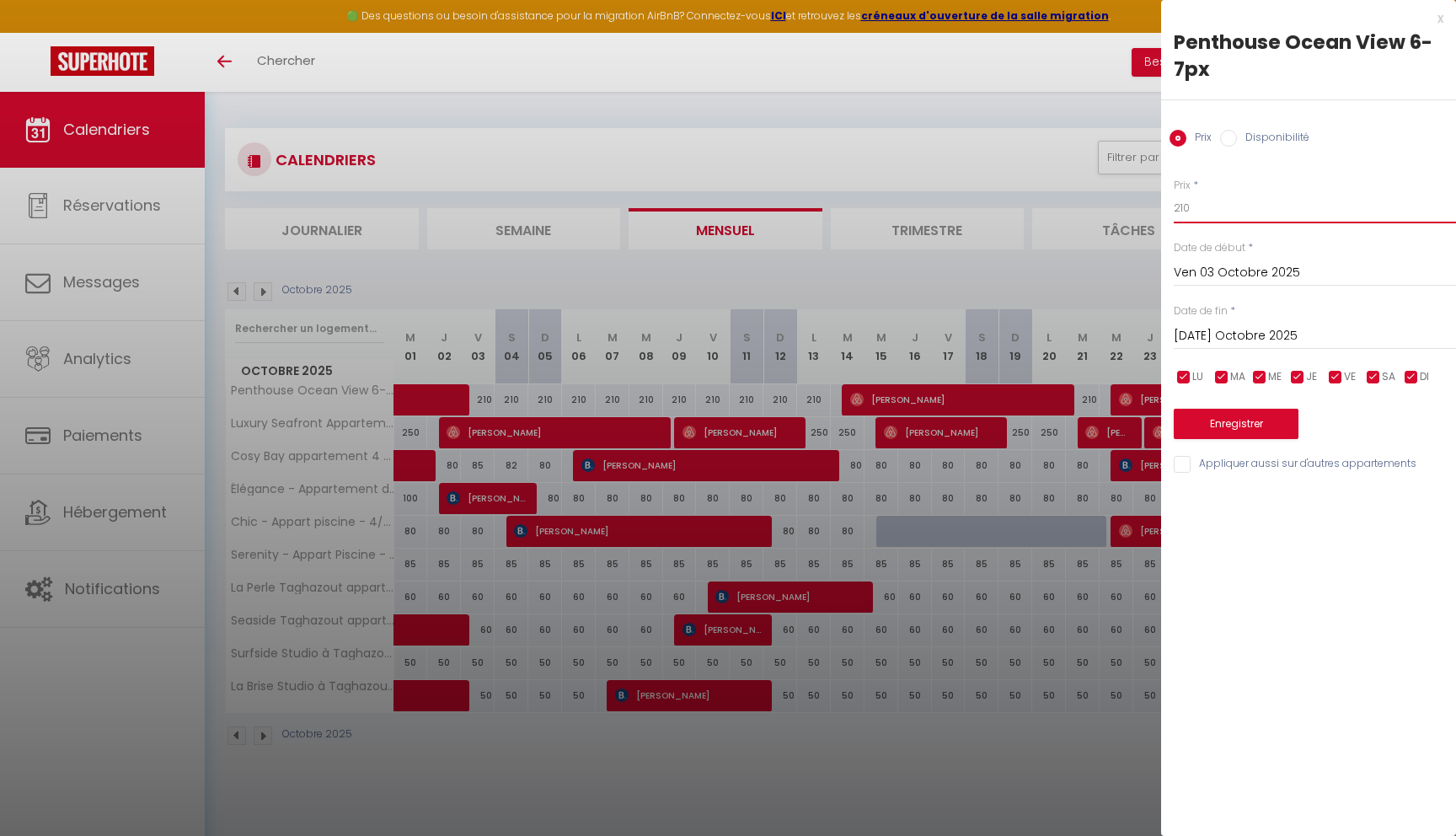
click at [1235, 217] on input "210" at bounding box center [1314, 208] width 282 height 30
type input "190"
click at [1264, 410] on button "Enregistrer" at bounding box center [1235, 424] width 125 height 30
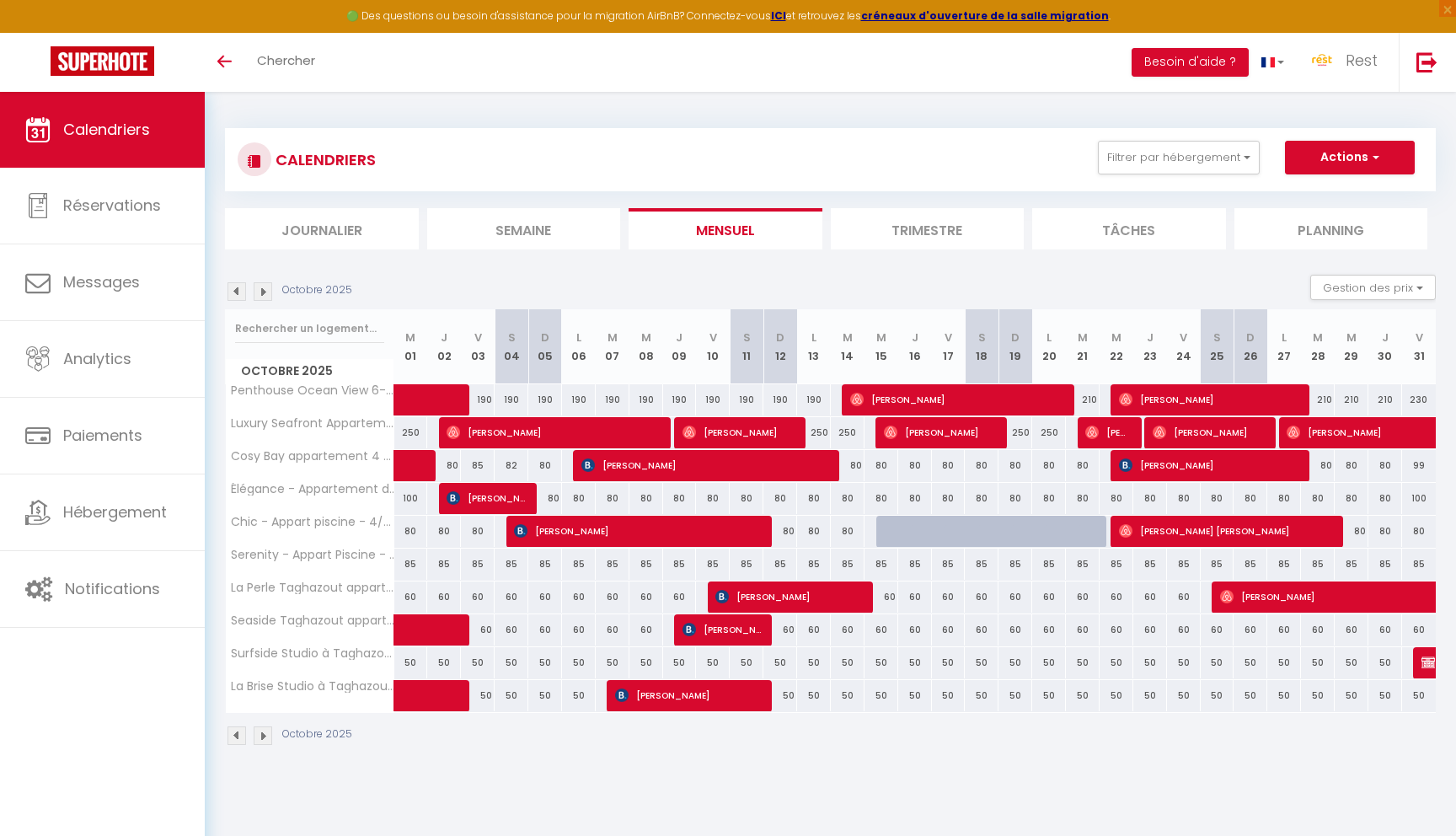
click at [239, 290] on img at bounding box center [237, 291] width 19 height 19
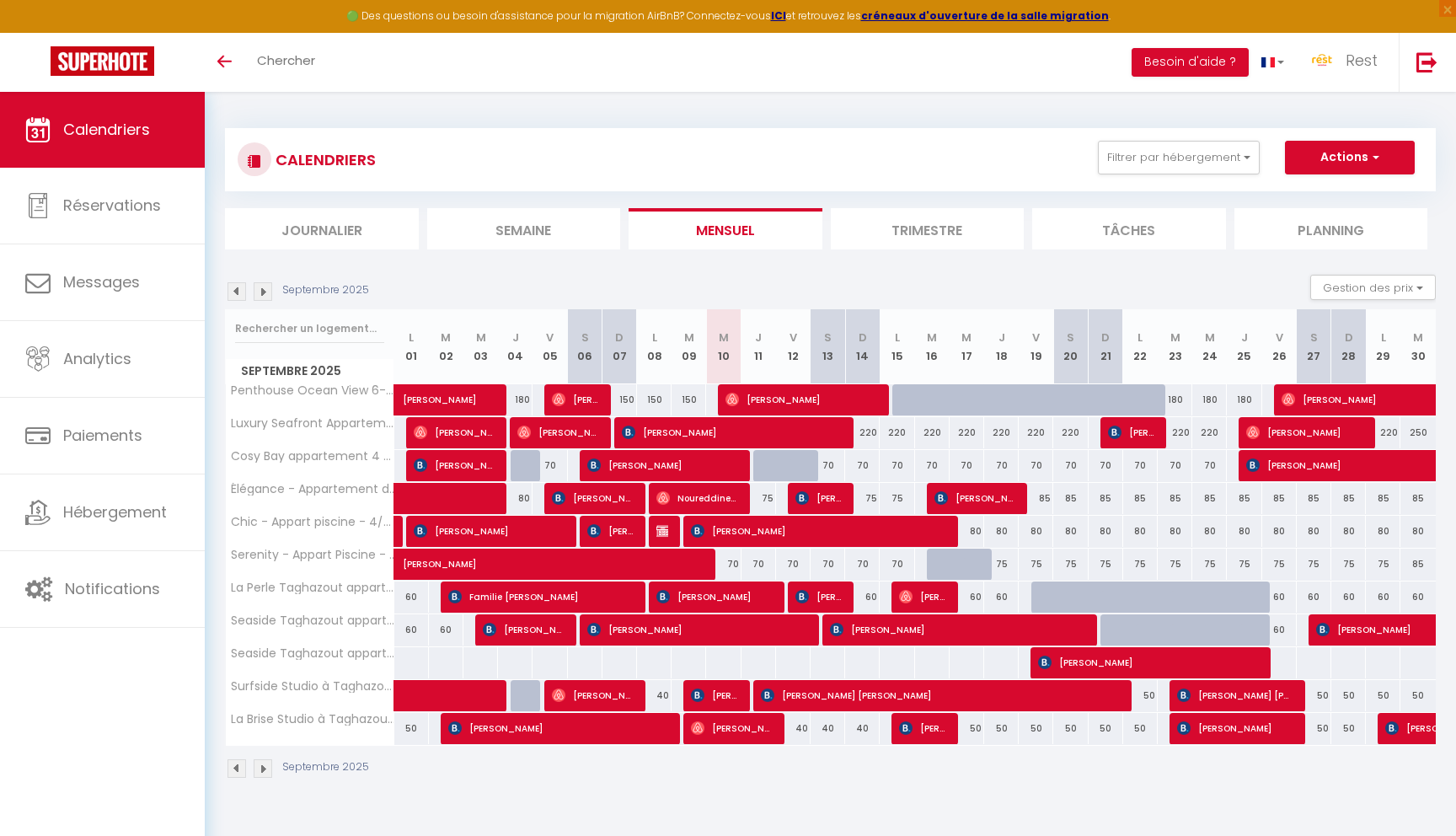
click at [976, 534] on div "80" at bounding box center [967, 531] width 35 height 31
type input "80"
type input "Mer 17 Septembre 2025"
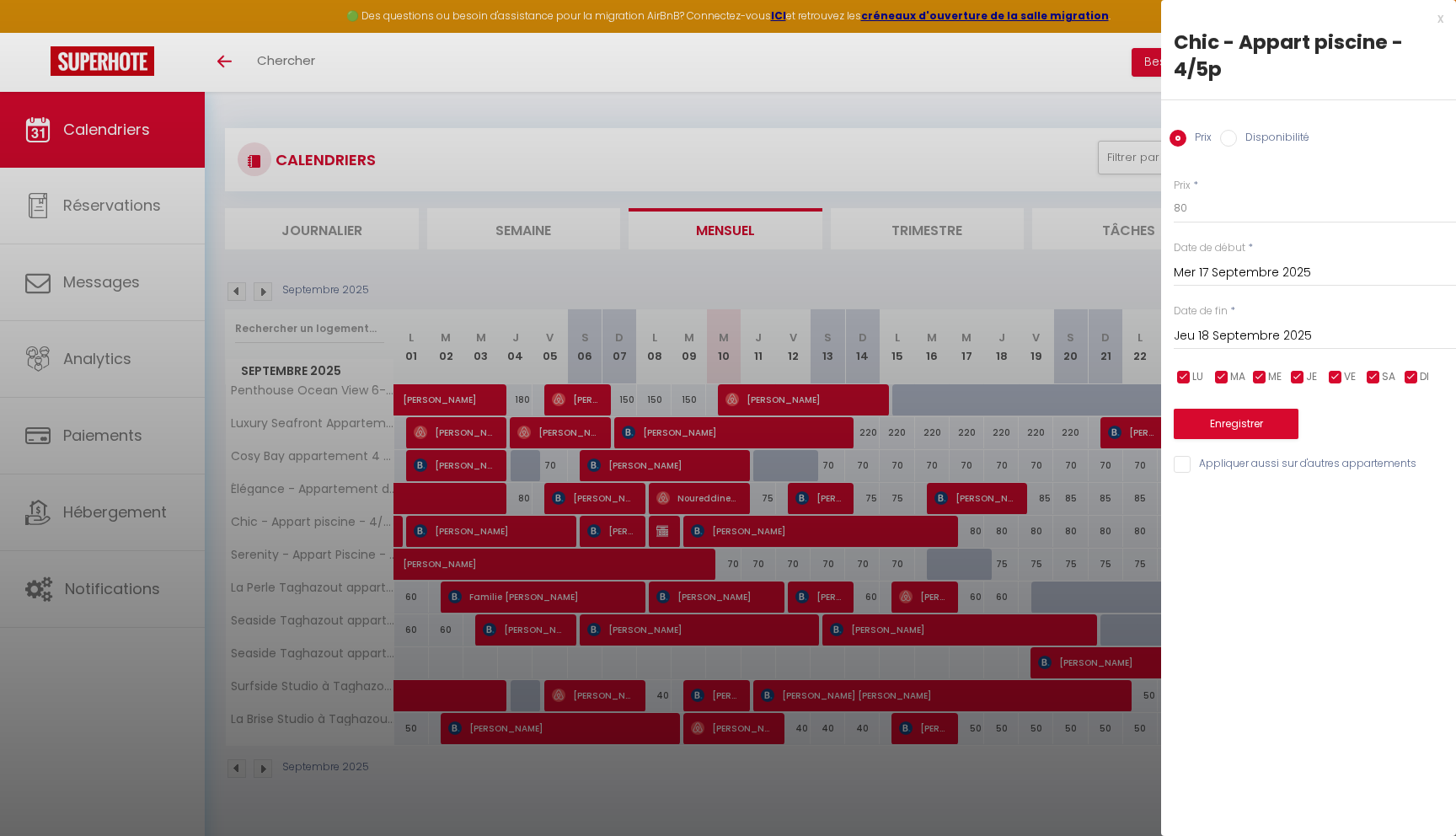
click at [1263, 337] on input "Jeu 18 Septembre 2025" at bounding box center [1314, 336] width 282 height 22
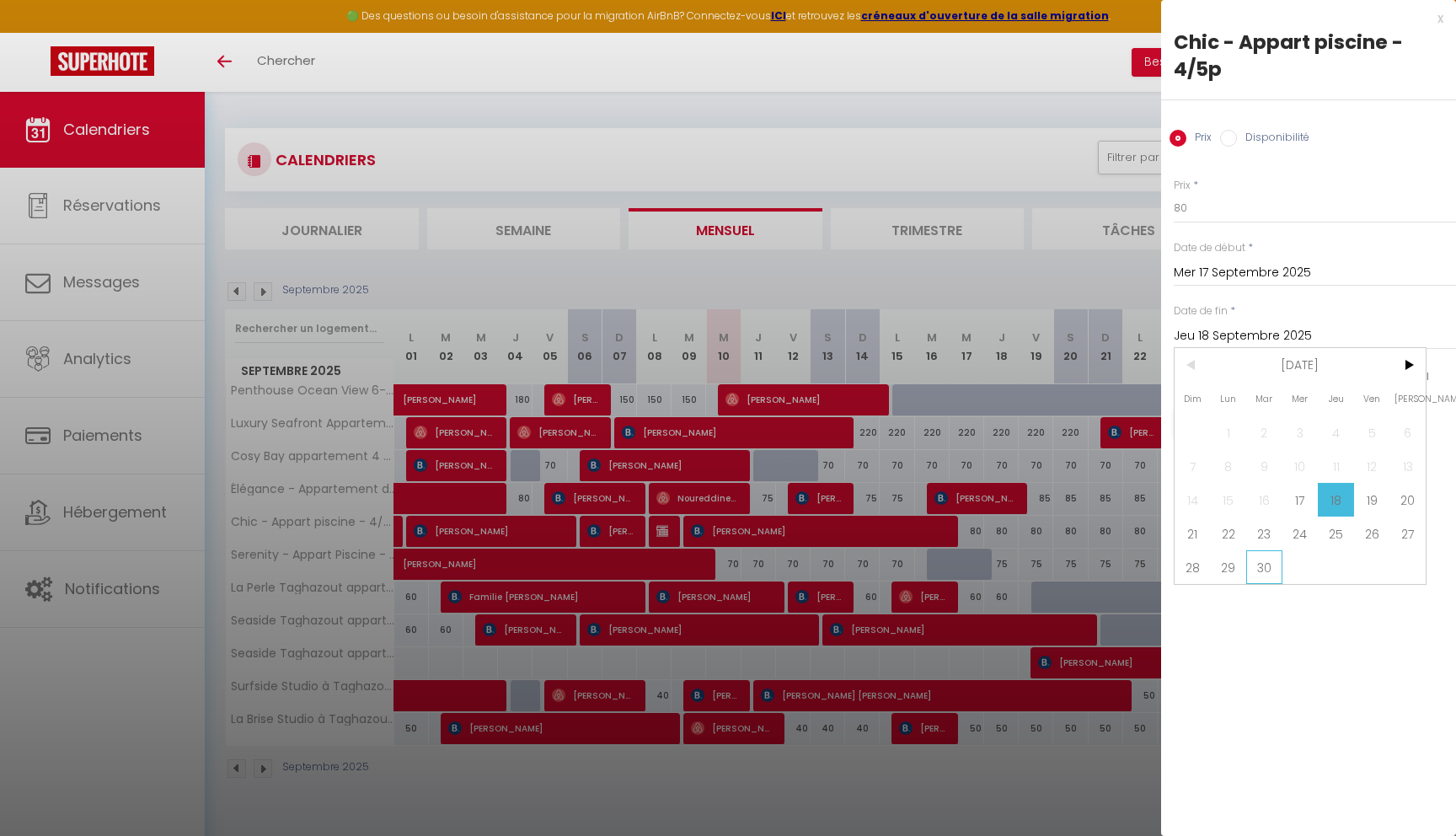
click at [1263, 574] on span "30" at bounding box center [1264, 567] width 36 height 34
type input "Mar 30 Septembre 2025"
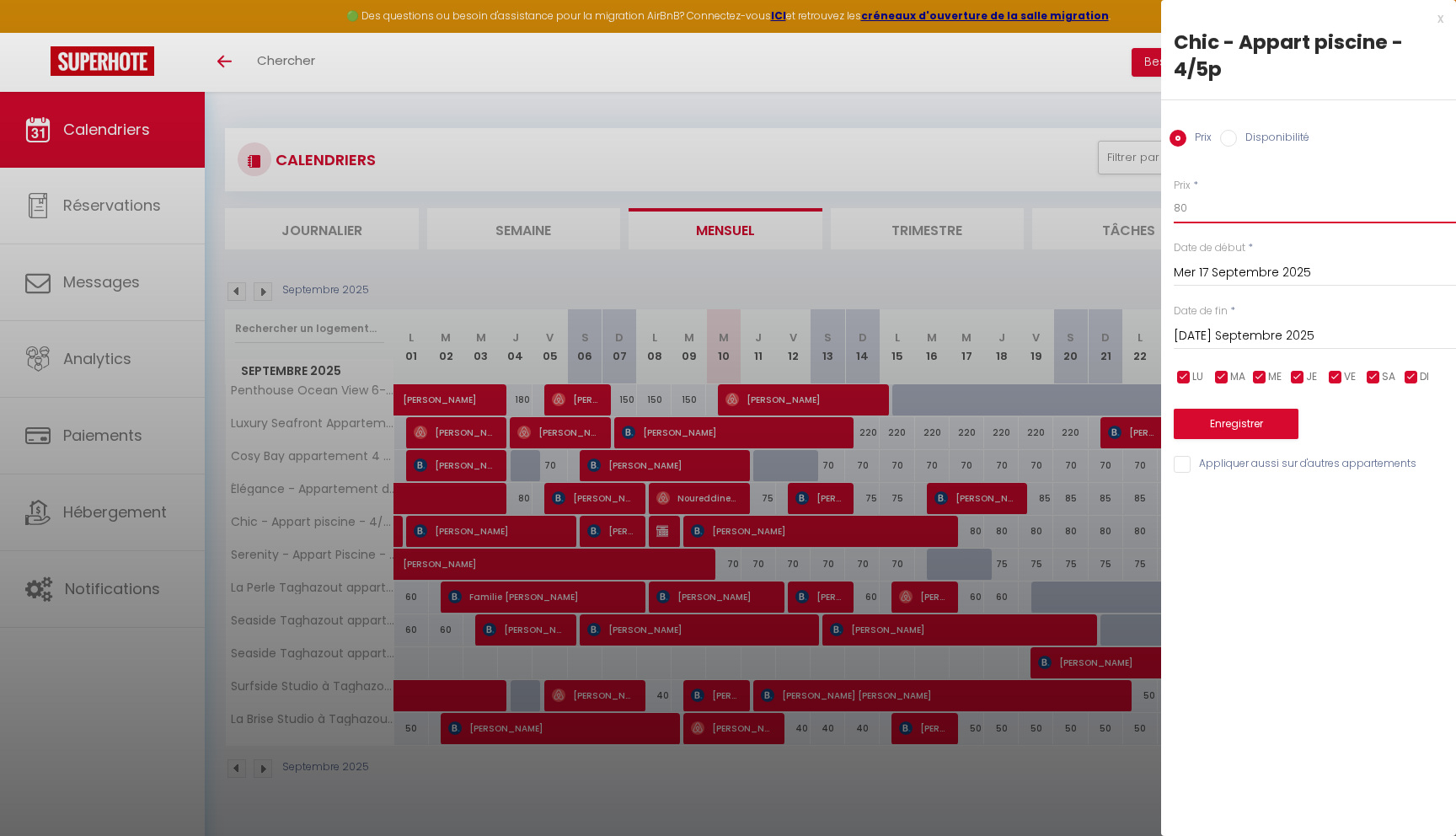
click at [1204, 213] on input "80" at bounding box center [1314, 208] width 282 height 30
type input "75"
click at [1247, 425] on button "Enregistrer" at bounding box center [1235, 424] width 125 height 30
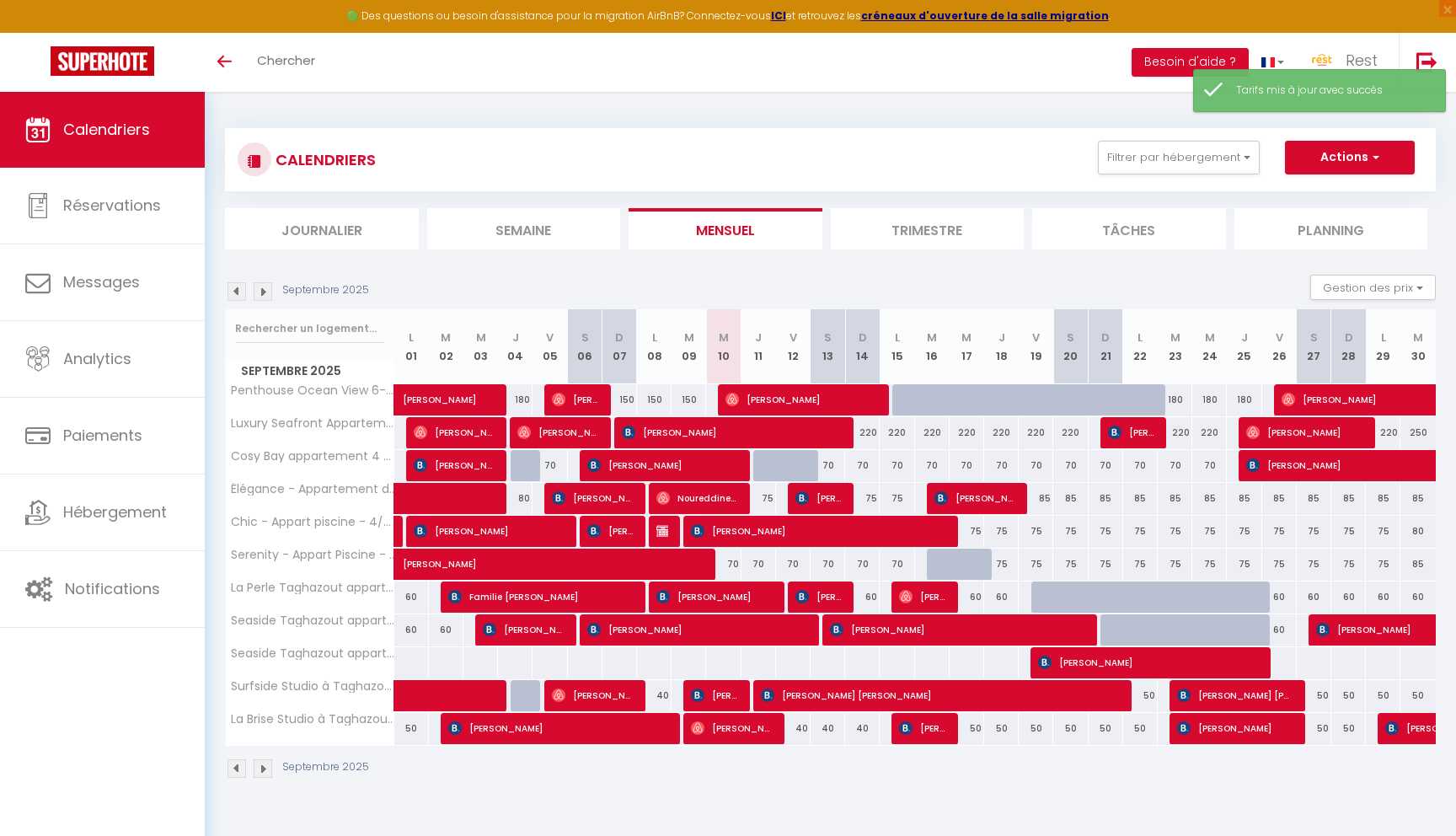
click at [1037, 494] on div "85" at bounding box center [1036, 498] width 35 height 31
type input "85"
type input "Ven 19 Septembre 2025"
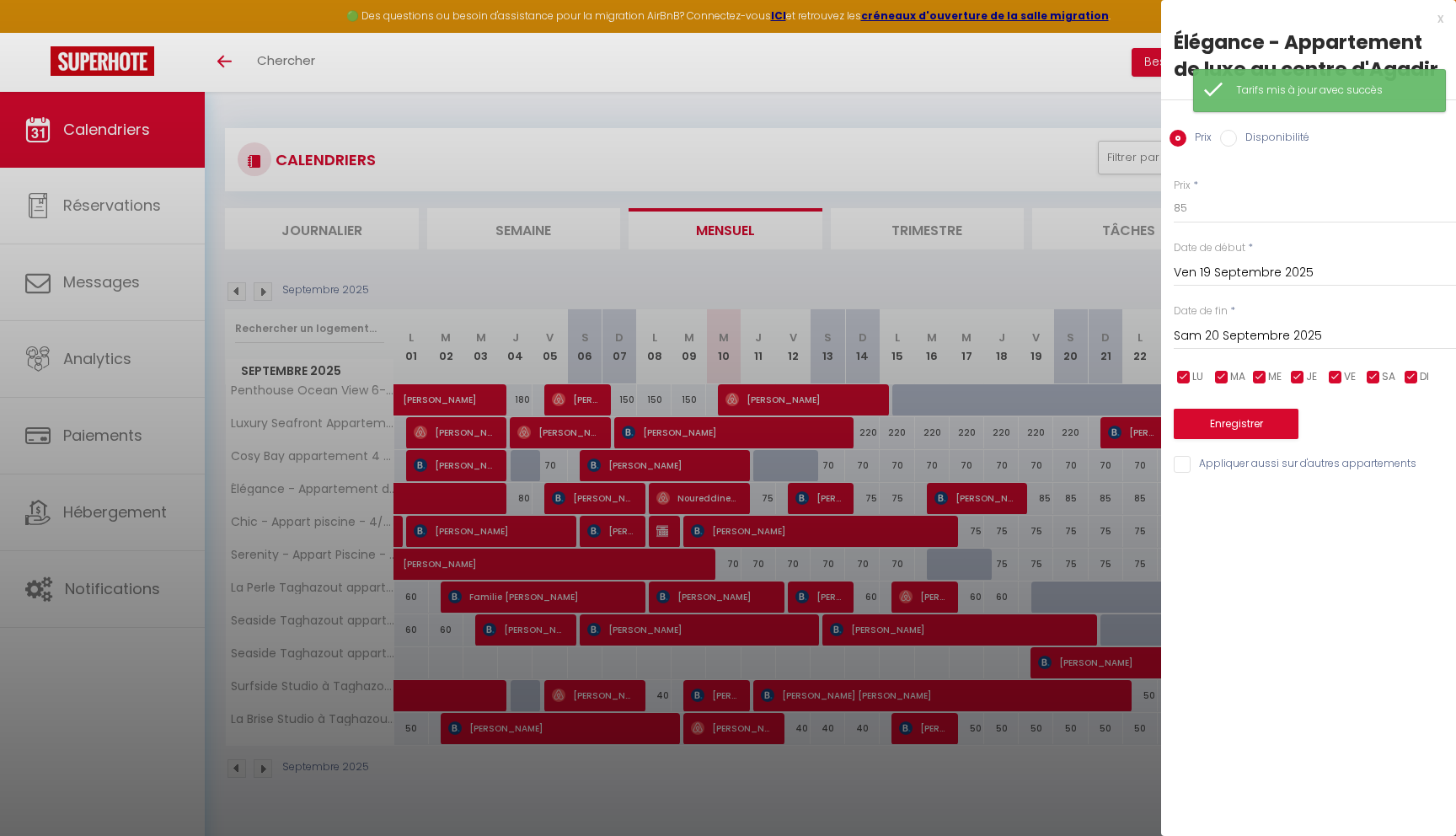
click at [1231, 332] on input "Sam 20 Septembre 2025" at bounding box center [1314, 336] width 282 height 22
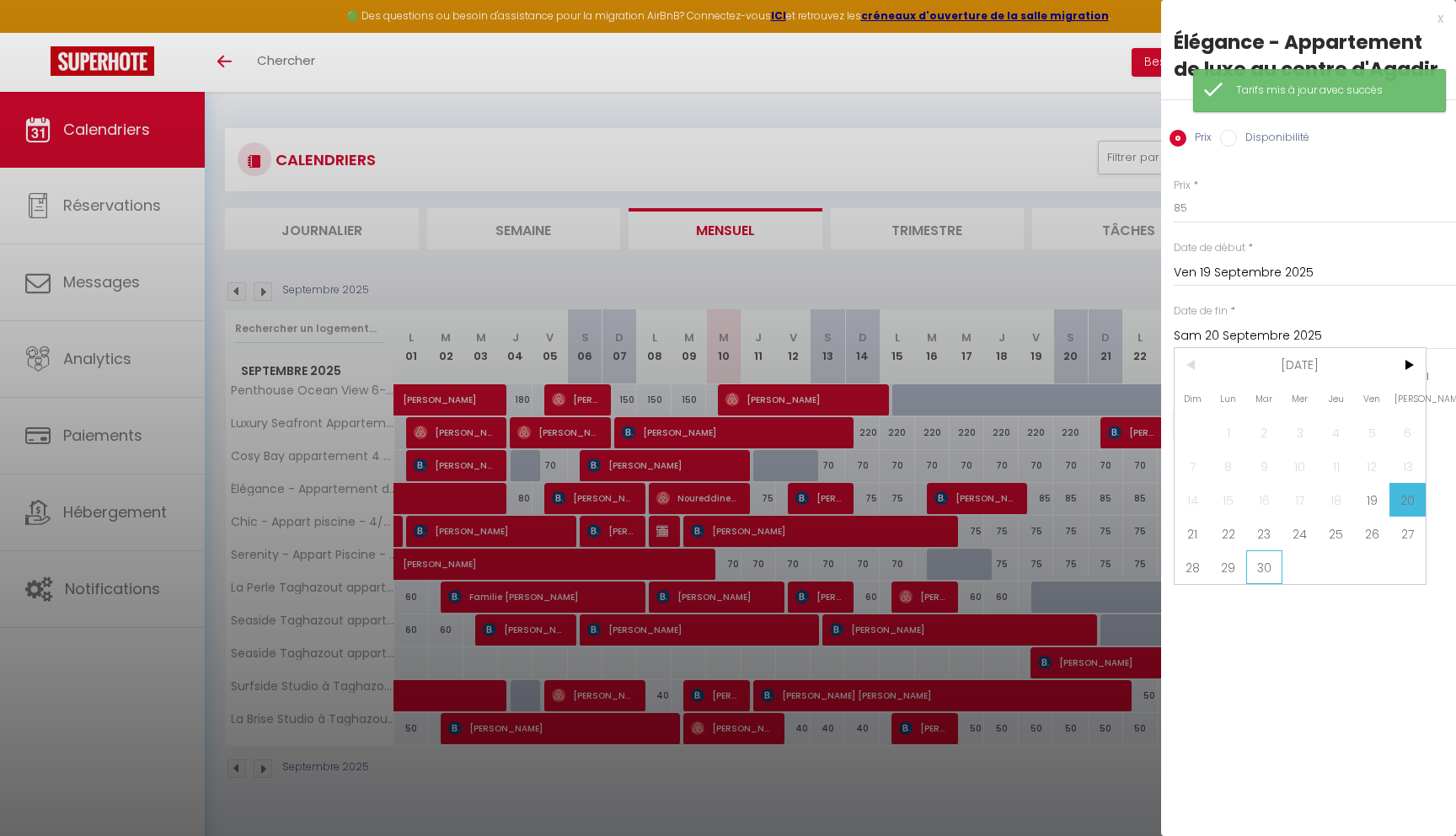
click at [1261, 561] on span "30" at bounding box center [1264, 567] width 36 height 34
type input "Mar 30 Septembre 2025"
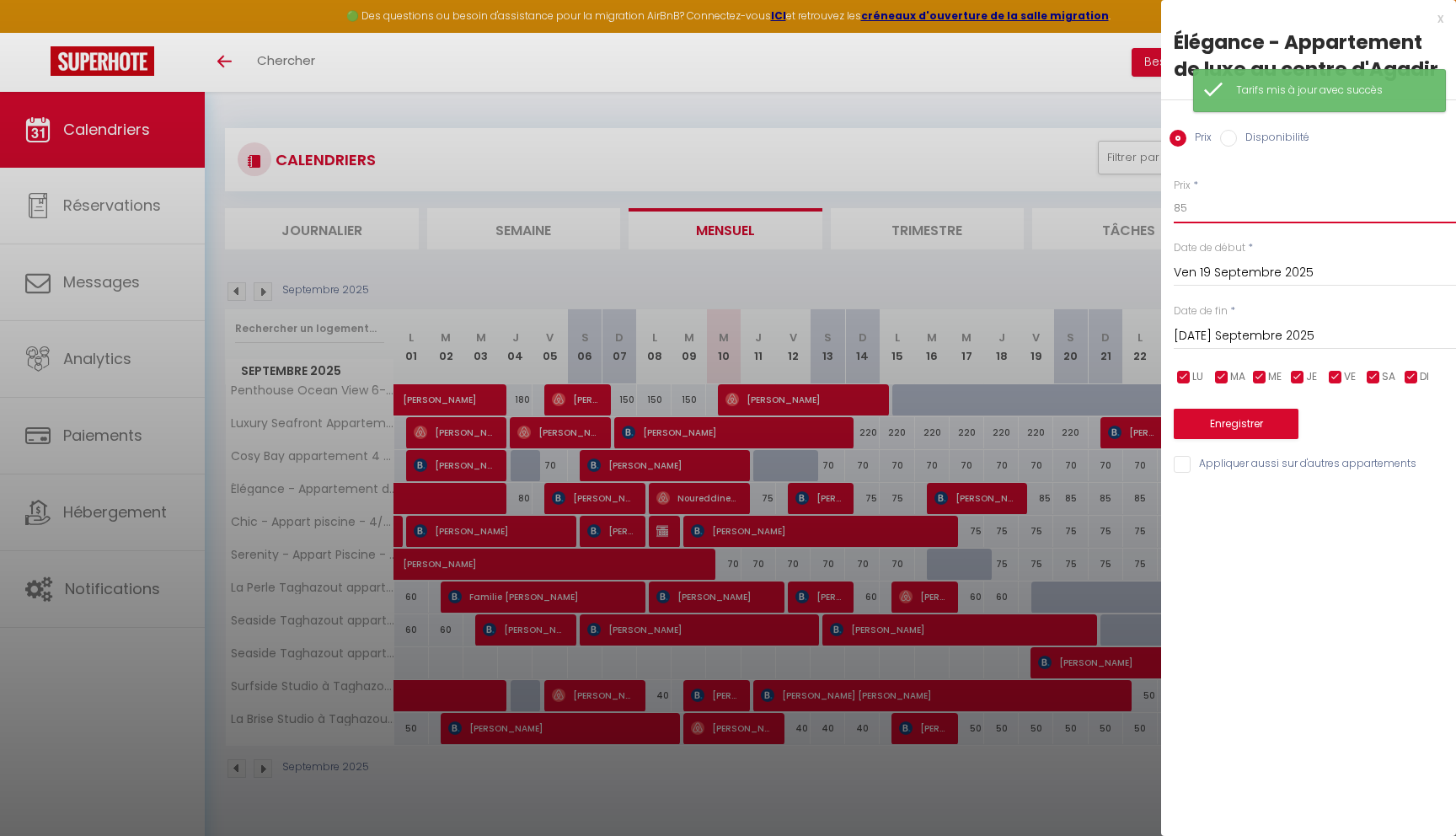
click at [1203, 215] on input "85" at bounding box center [1314, 208] width 282 height 30
type input "80"
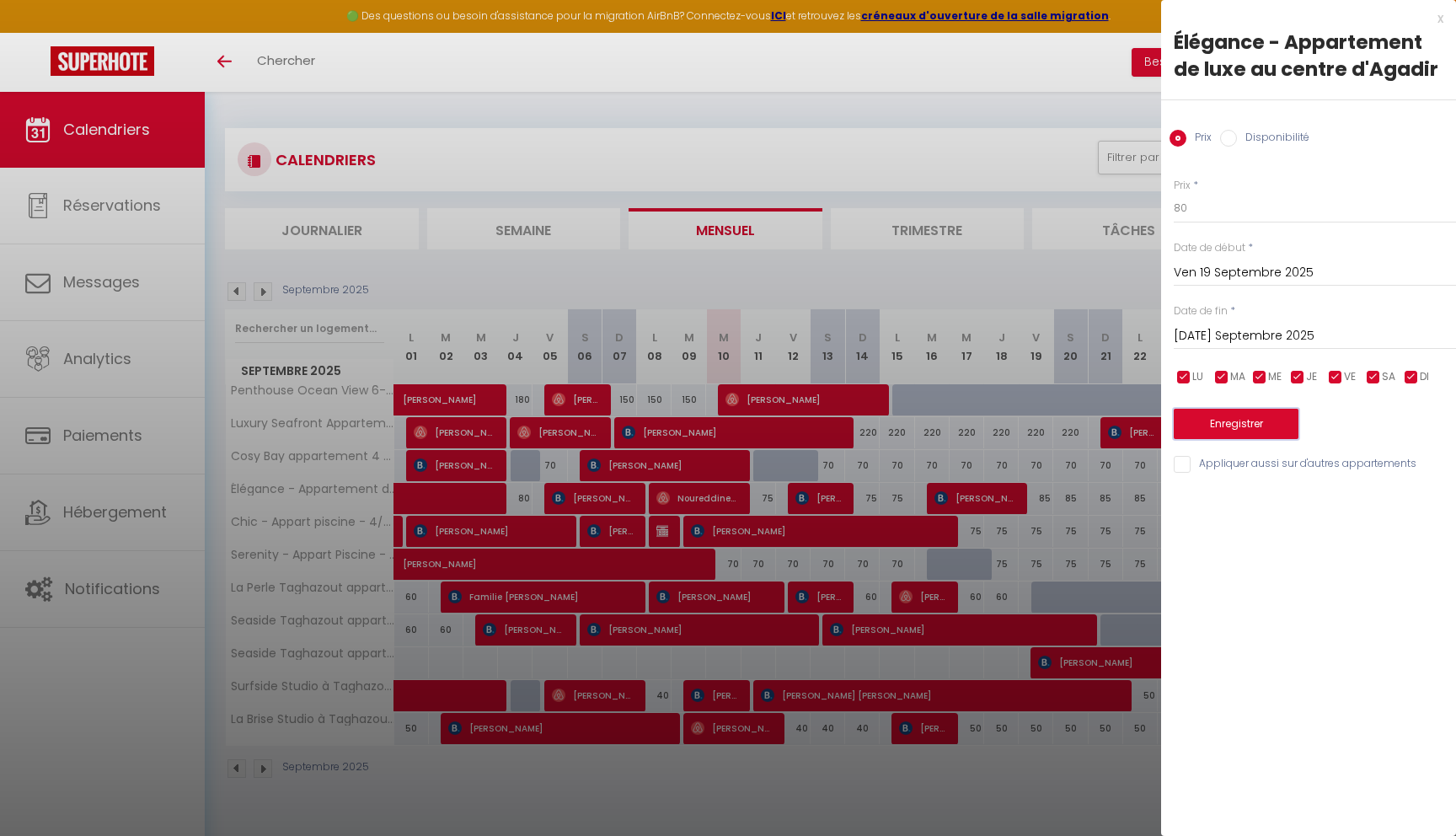
click at [1254, 431] on button "Enregistrer" at bounding box center [1235, 424] width 125 height 30
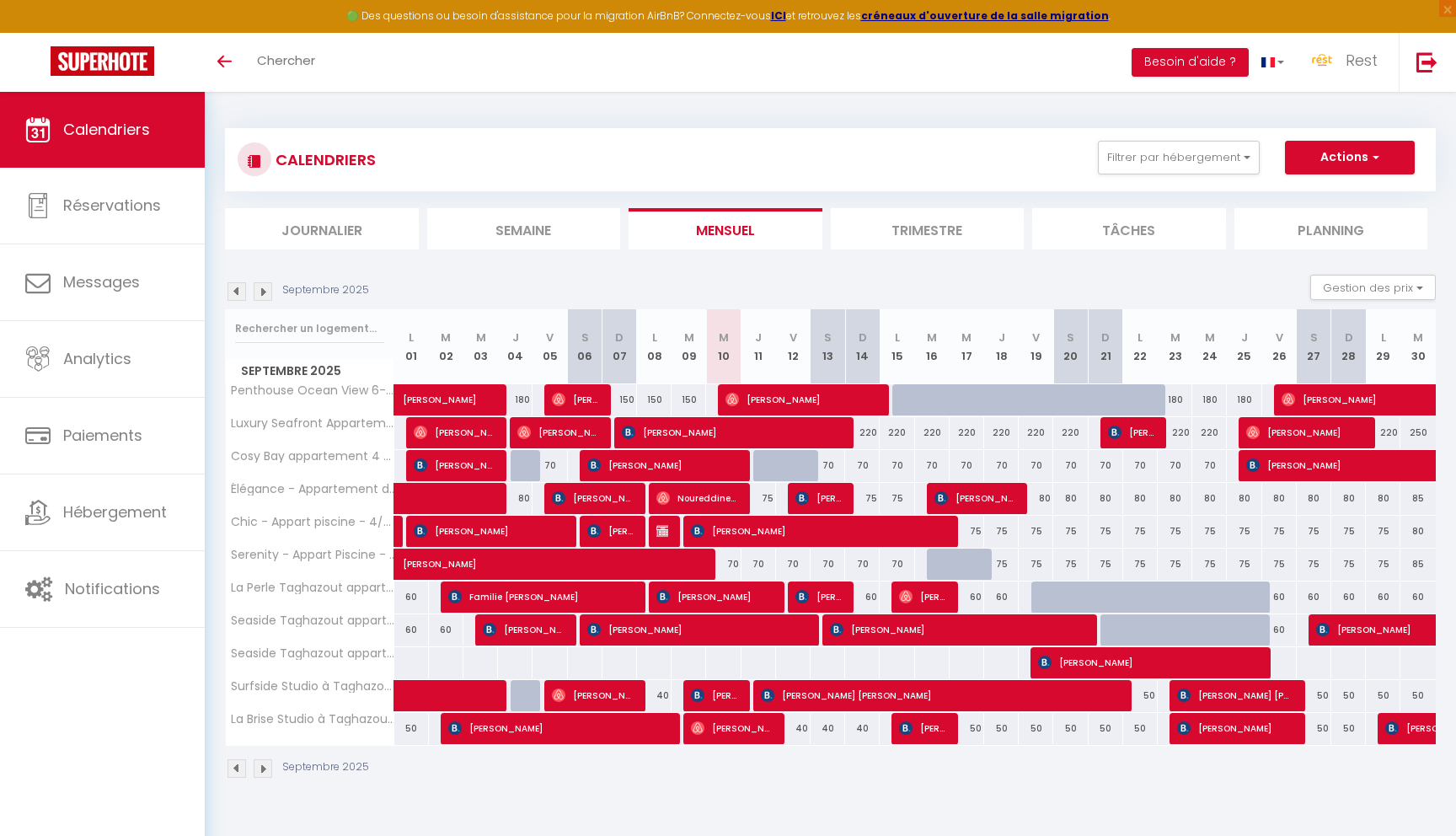
click at [268, 294] on img at bounding box center [262, 291] width 19 height 19
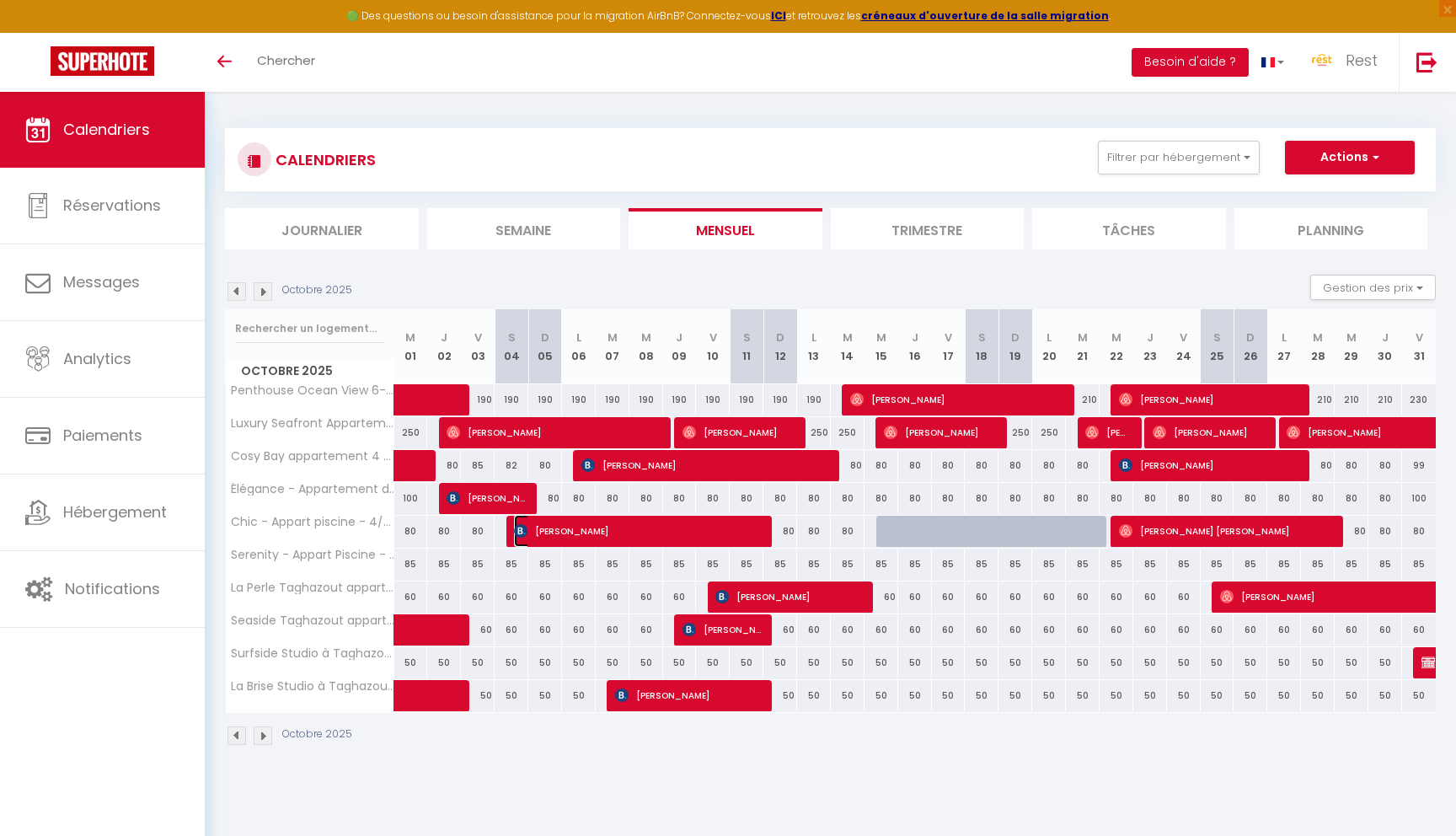
click at [663, 523] on span "[PERSON_NAME]" at bounding box center [637, 531] width 246 height 32
select select "OK"
select select "KO"
select select "0"
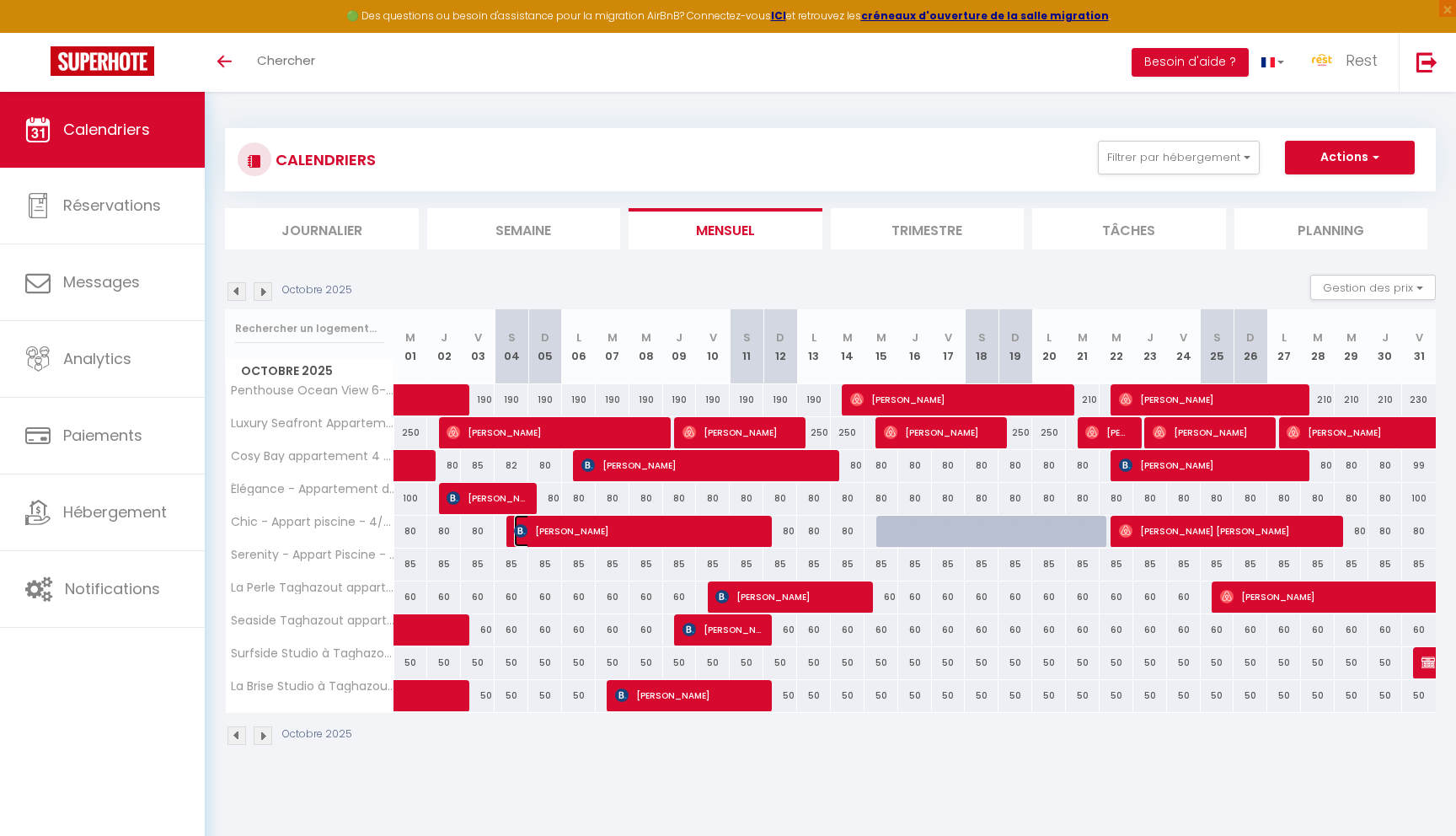
select select "1"
select select
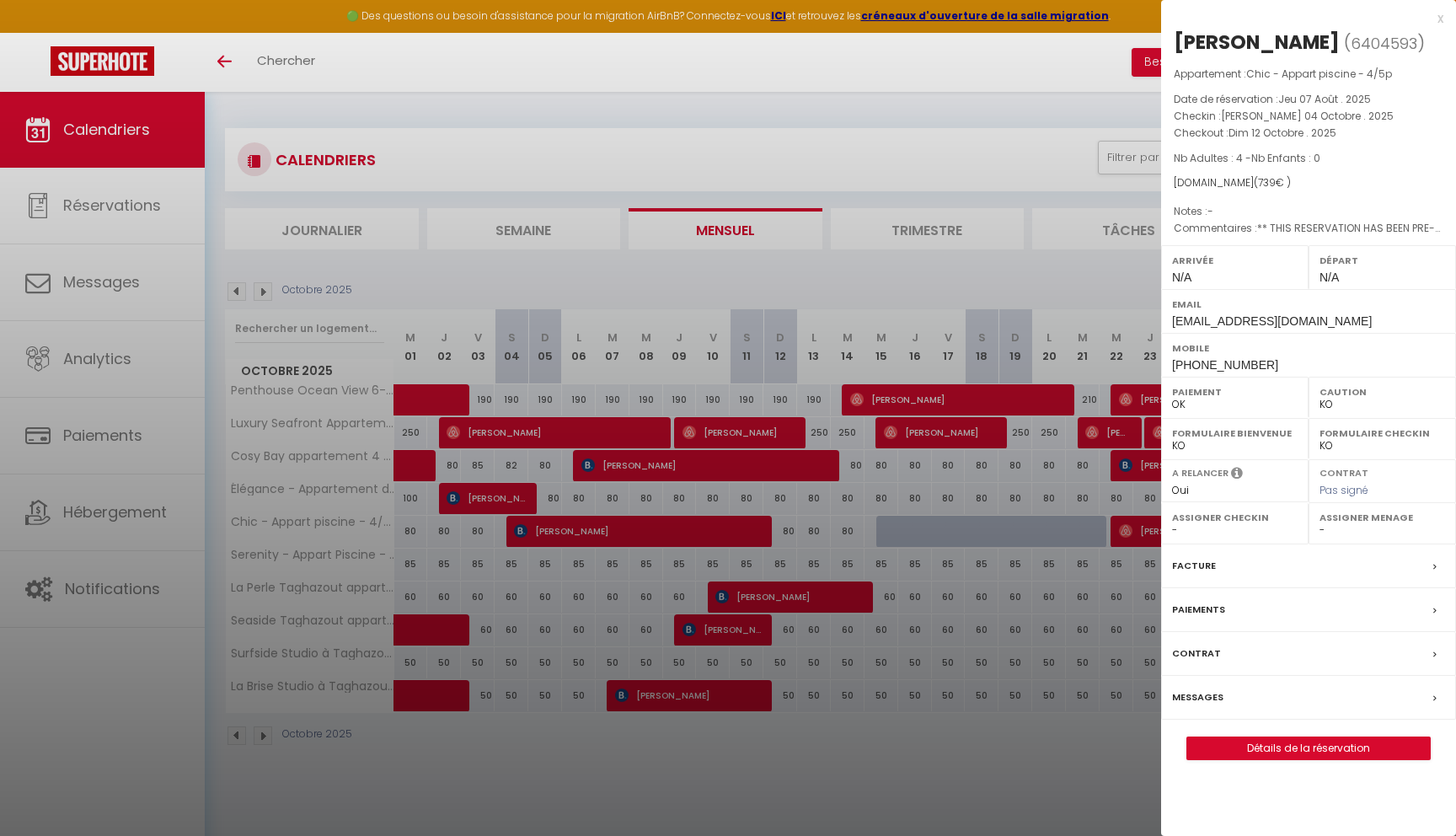
click at [890, 706] on div at bounding box center [728, 418] width 1456 height 836
